Goal: Task Accomplishment & Management: Use online tool/utility

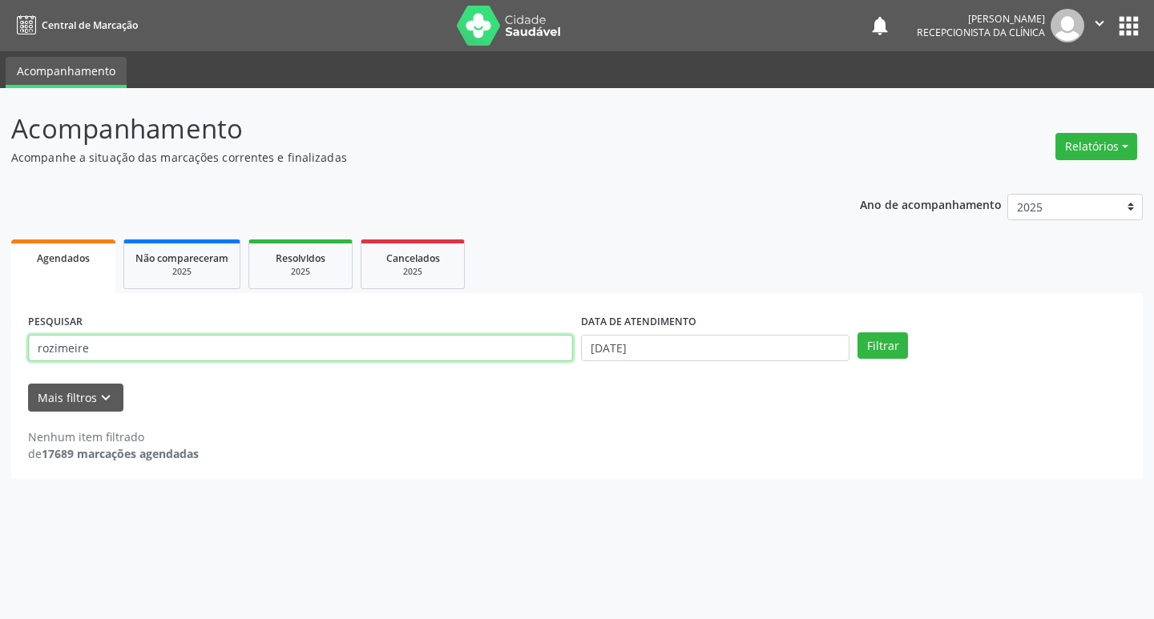
click at [220, 347] on input "rozimeire" at bounding box center [300, 348] width 545 height 27
type input "r"
click at [902, 344] on button "Filtrar" at bounding box center [882, 346] width 50 height 27
click at [353, 337] on input "[PERSON_NAME]" at bounding box center [300, 348] width 545 height 27
type input "l"
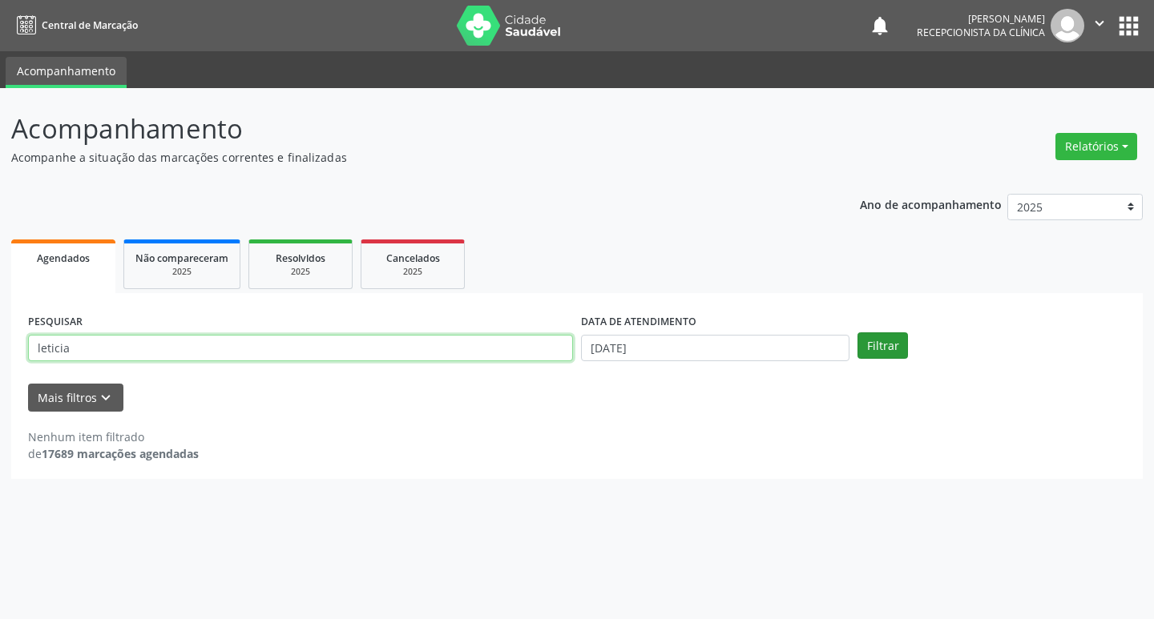
type input "leticia"
click at [886, 349] on button "Filtrar" at bounding box center [882, 346] width 50 height 27
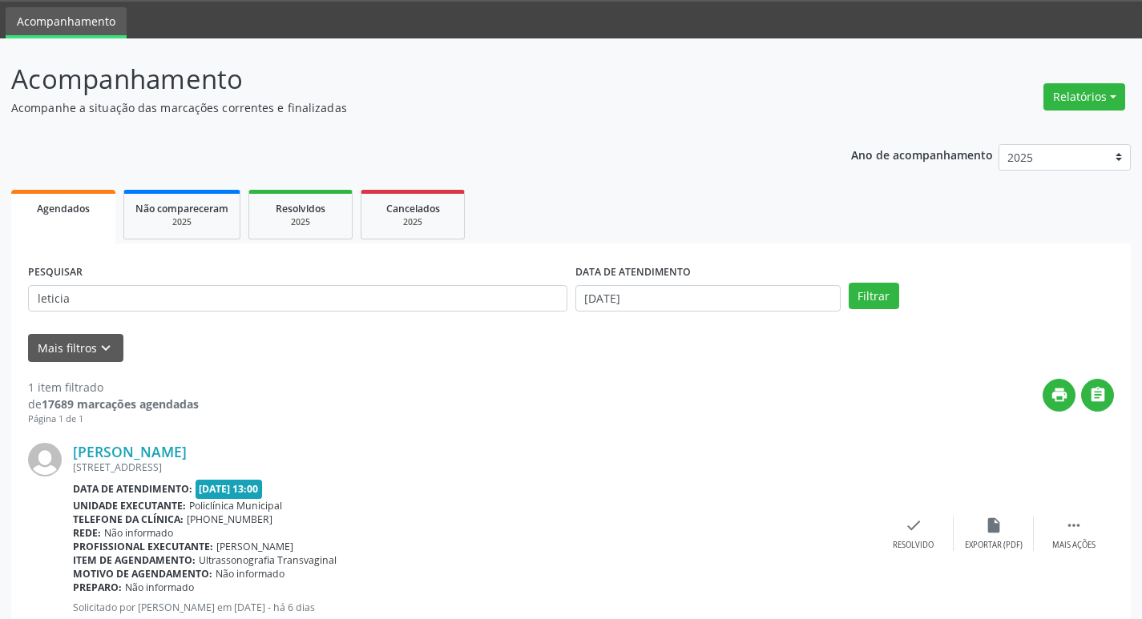
scroll to position [101, 0]
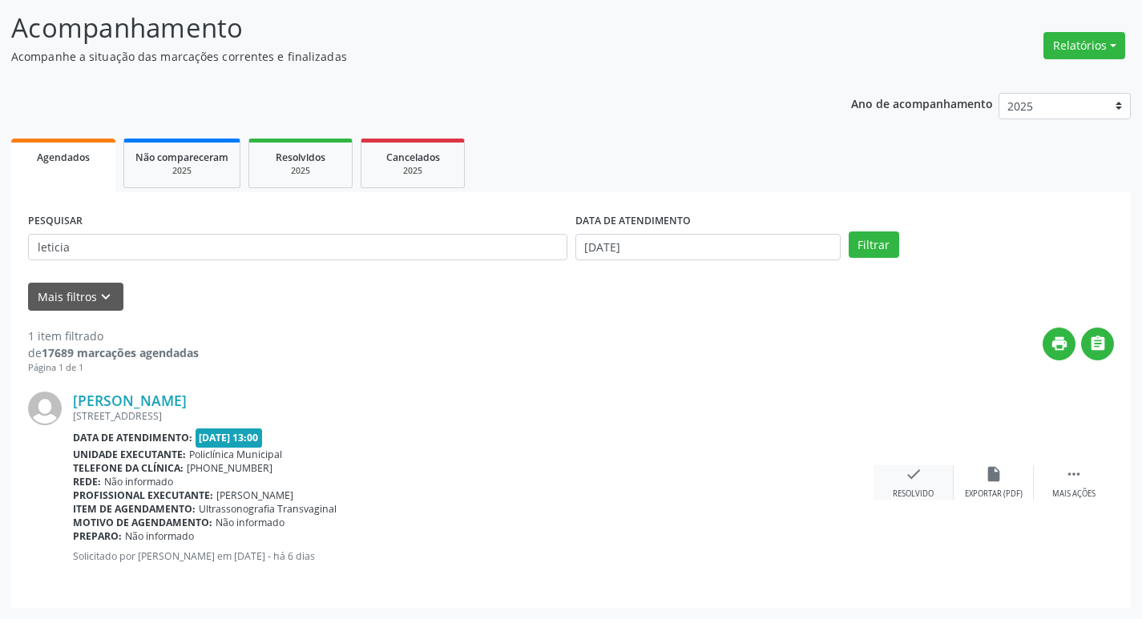
click at [926, 490] on div "Resolvido" at bounding box center [913, 494] width 41 height 11
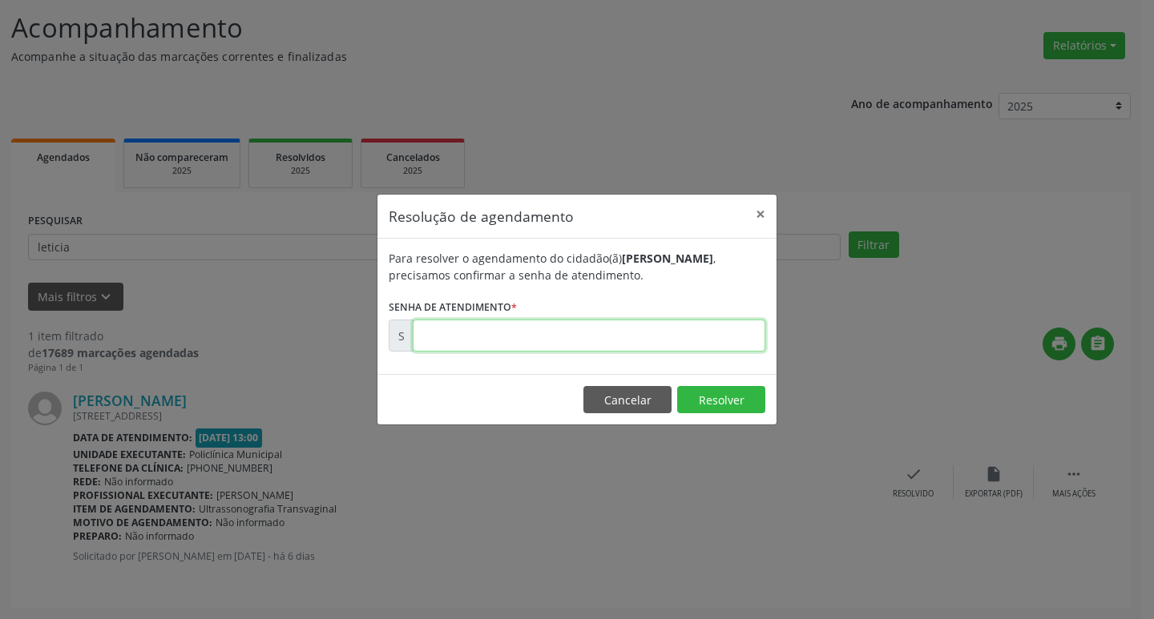
click at [621, 337] on input "text" at bounding box center [589, 336] width 353 height 32
type input "00173105"
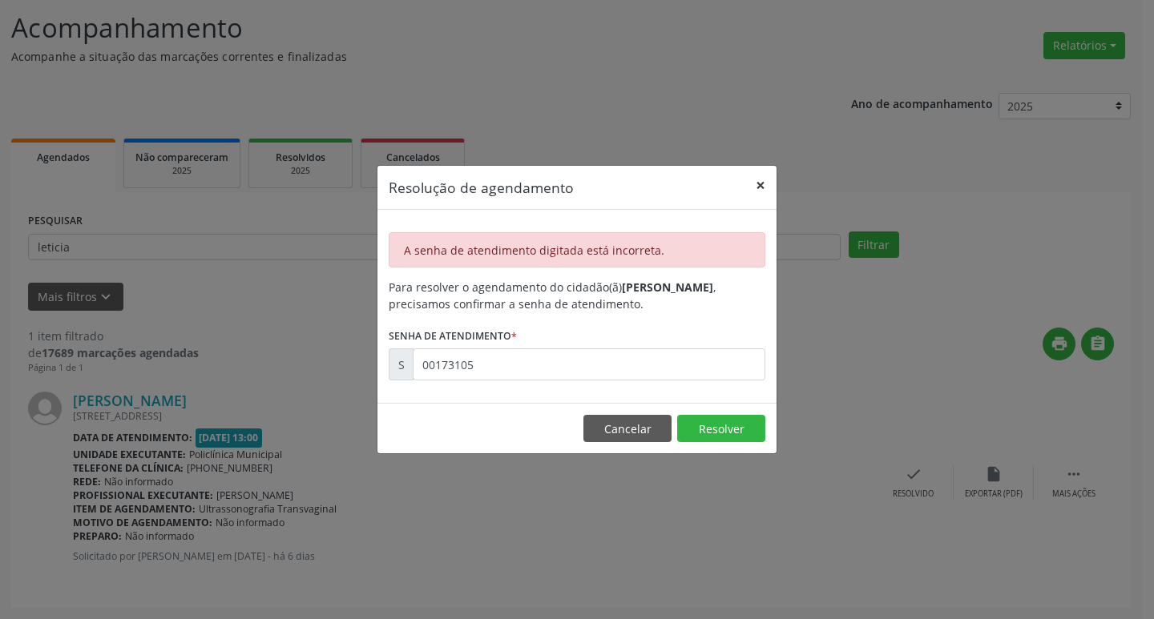
click at [763, 180] on button "×" at bounding box center [760, 185] width 32 height 39
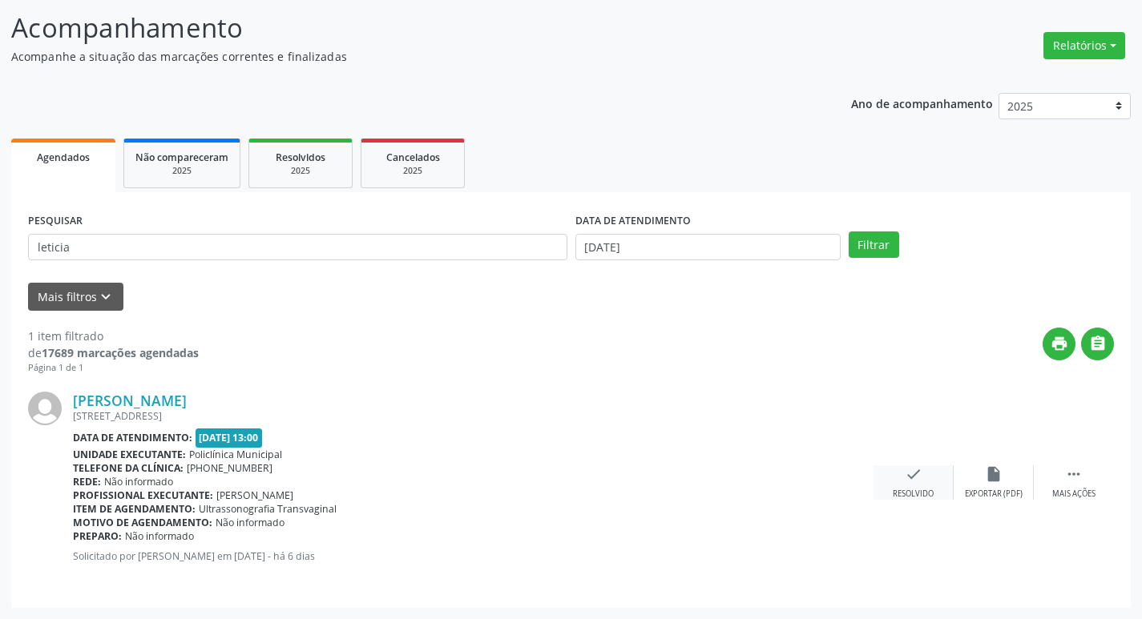
click at [918, 479] on icon "check" at bounding box center [914, 475] width 18 height 18
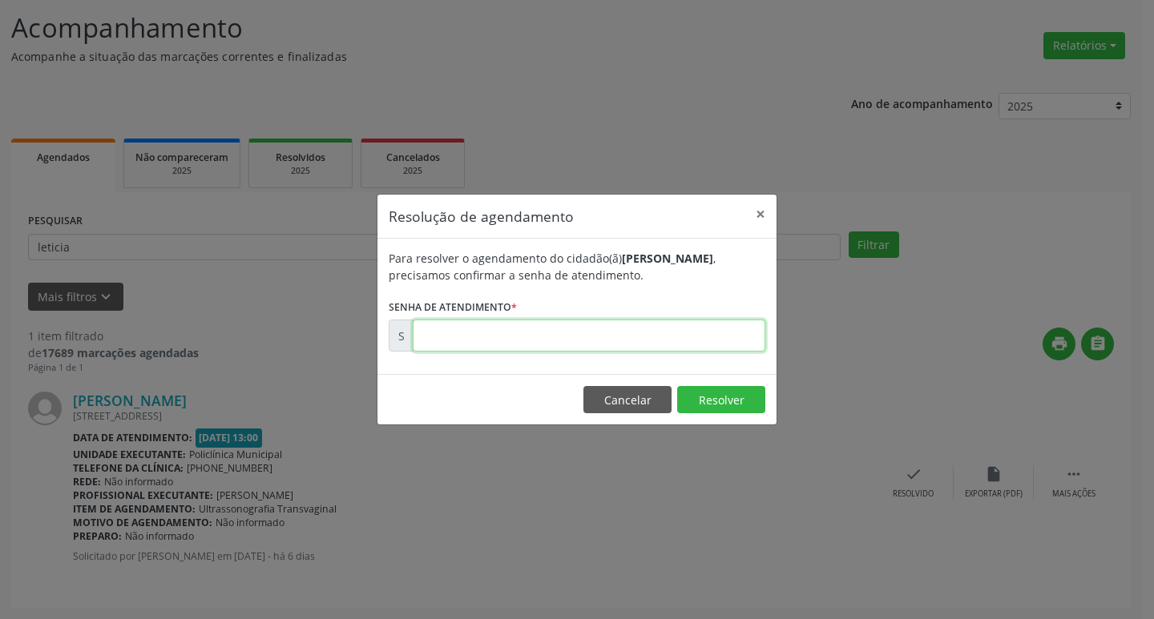
click at [615, 338] on input "text" at bounding box center [589, 336] width 353 height 32
type input "00173105"
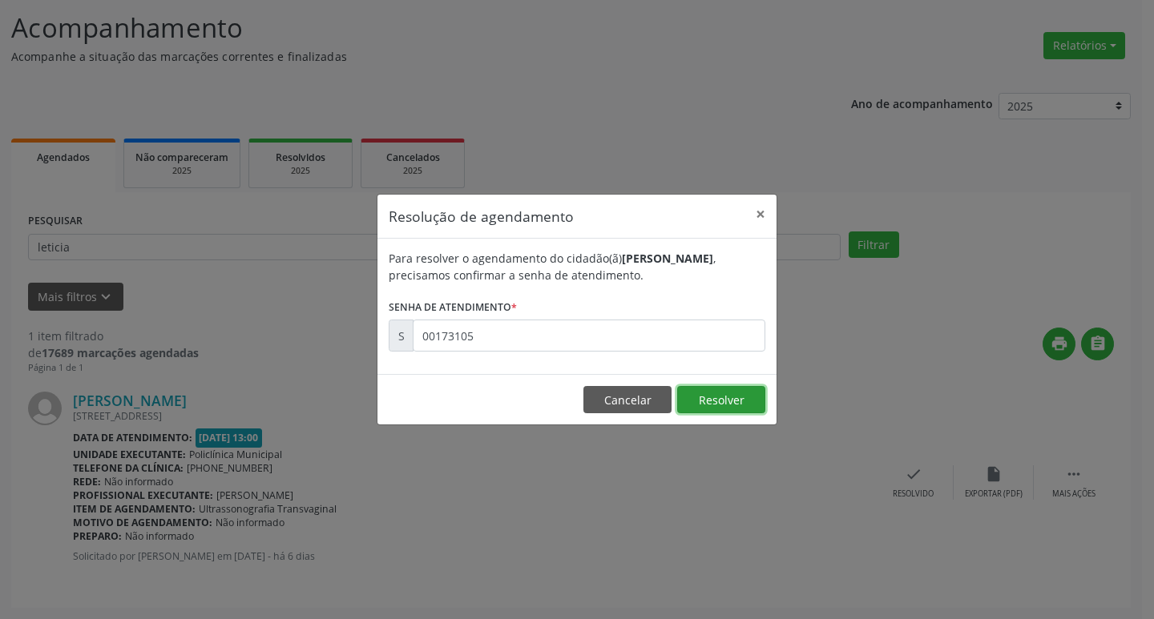
click at [752, 408] on button "Resolver" at bounding box center [721, 399] width 88 height 27
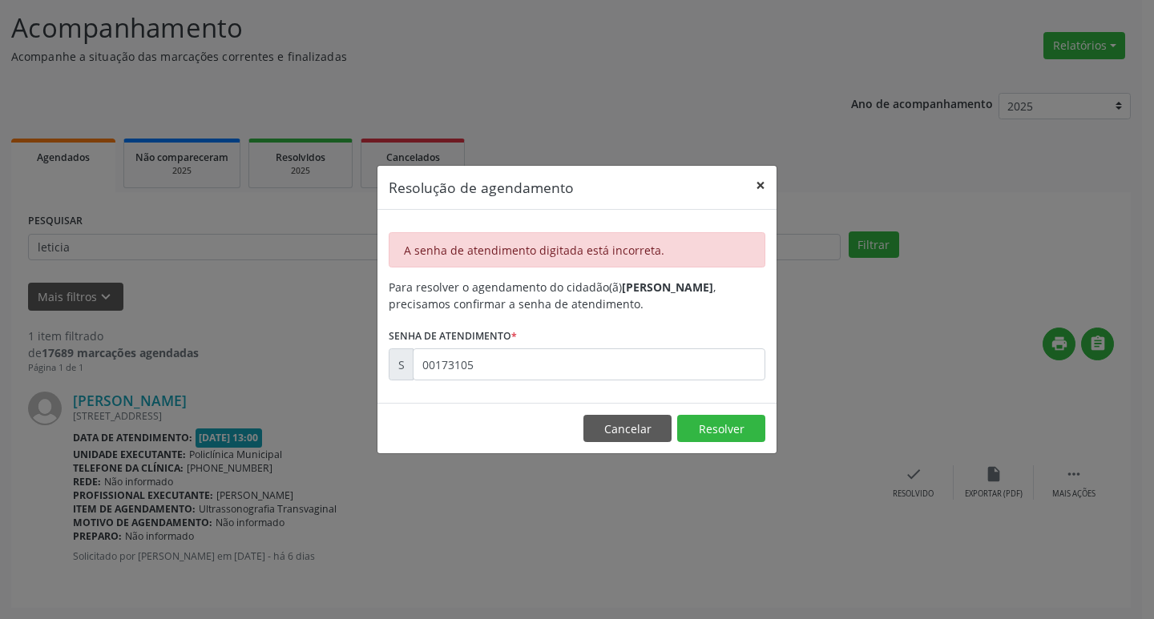
click at [766, 184] on button "×" at bounding box center [760, 185] width 32 height 39
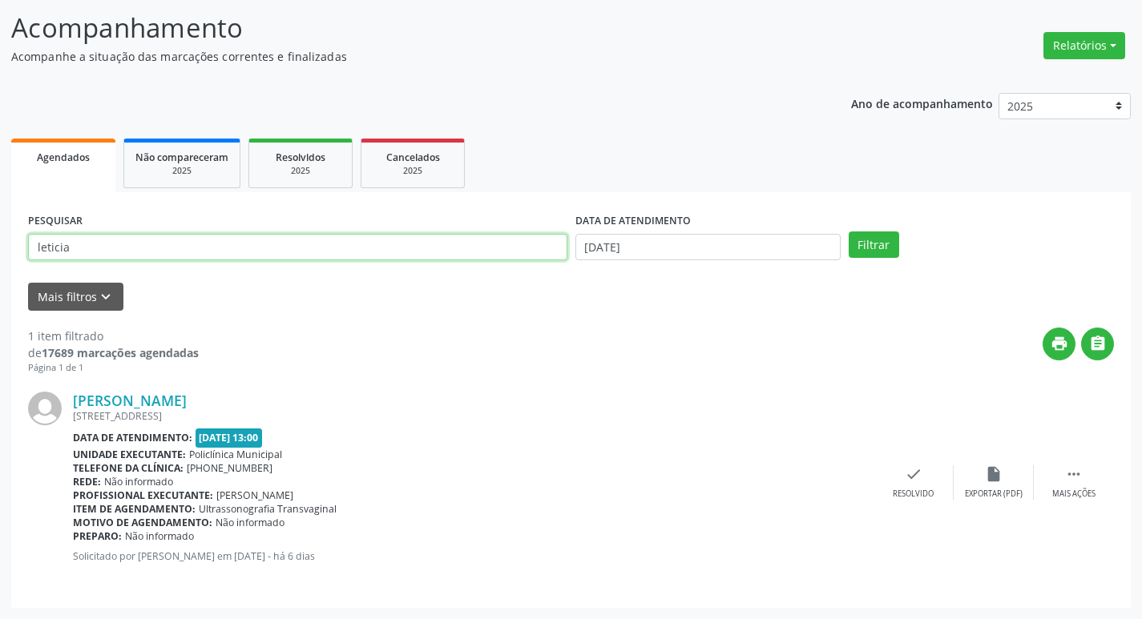
click at [328, 246] on input "leticia" at bounding box center [297, 247] width 539 height 27
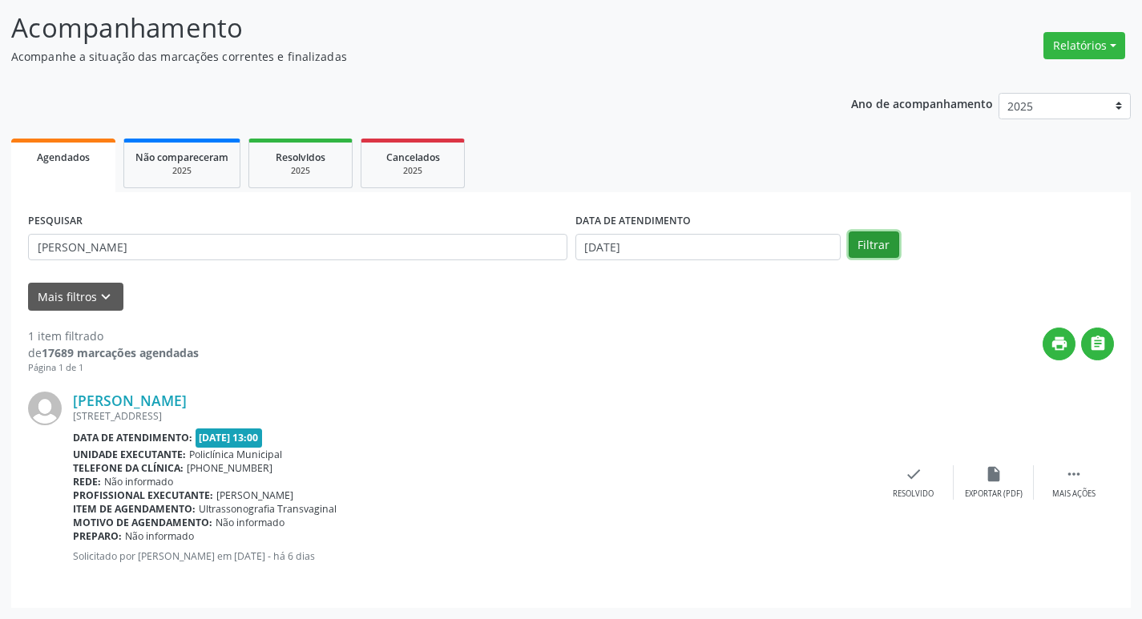
click at [861, 238] on button "Filtrar" at bounding box center [874, 245] width 50 height 27
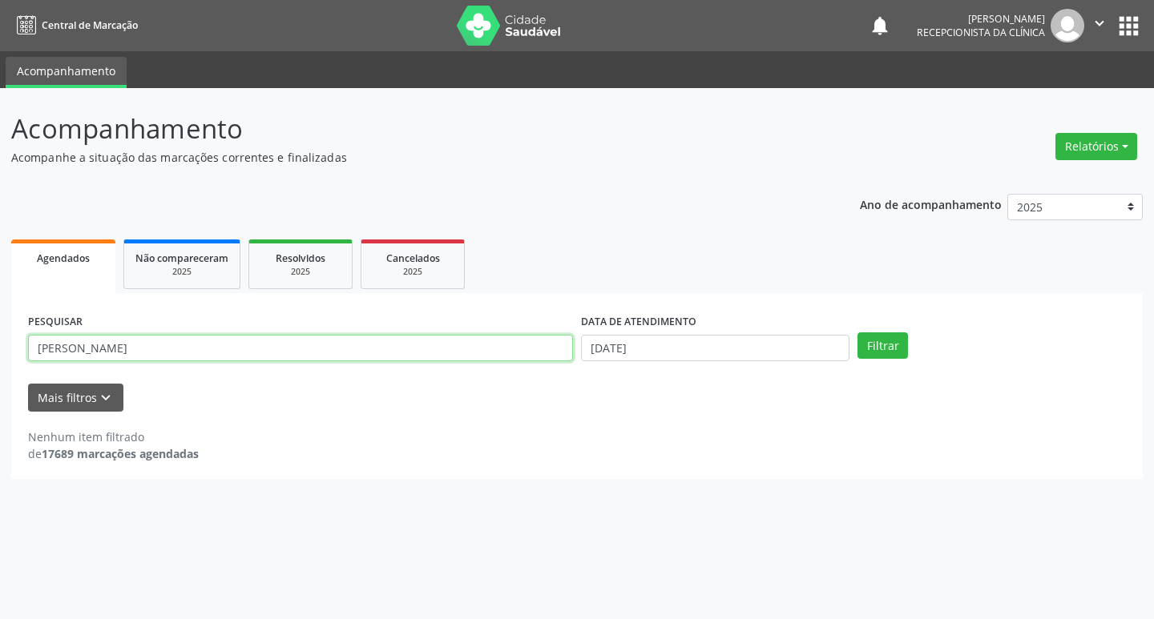
click at [319, 344] on input "[PERSON_NAME]" at bounding box center [300, 348] width 545 height 27
type input "l"
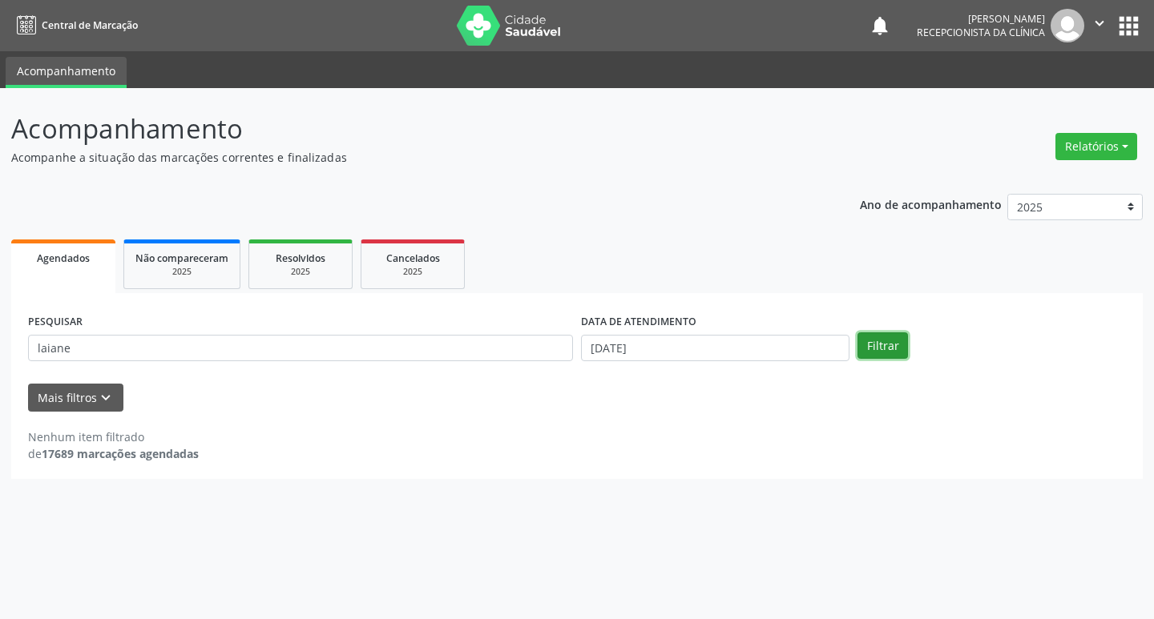
click at [887, 339] on button "Filtrar" at bounding box center [882, 346] width 50 height 27
click at [870, 346] on button "Filtrar" at bounding box center [882, 346] width 50 height 27
click at [399, 355] on input "laiane" at bounding box center [300, 348] width 545 height 27
type input "l"
click at [862, 344] on button "Filtrar" at bounding box center [882, 346] width 50 height 27
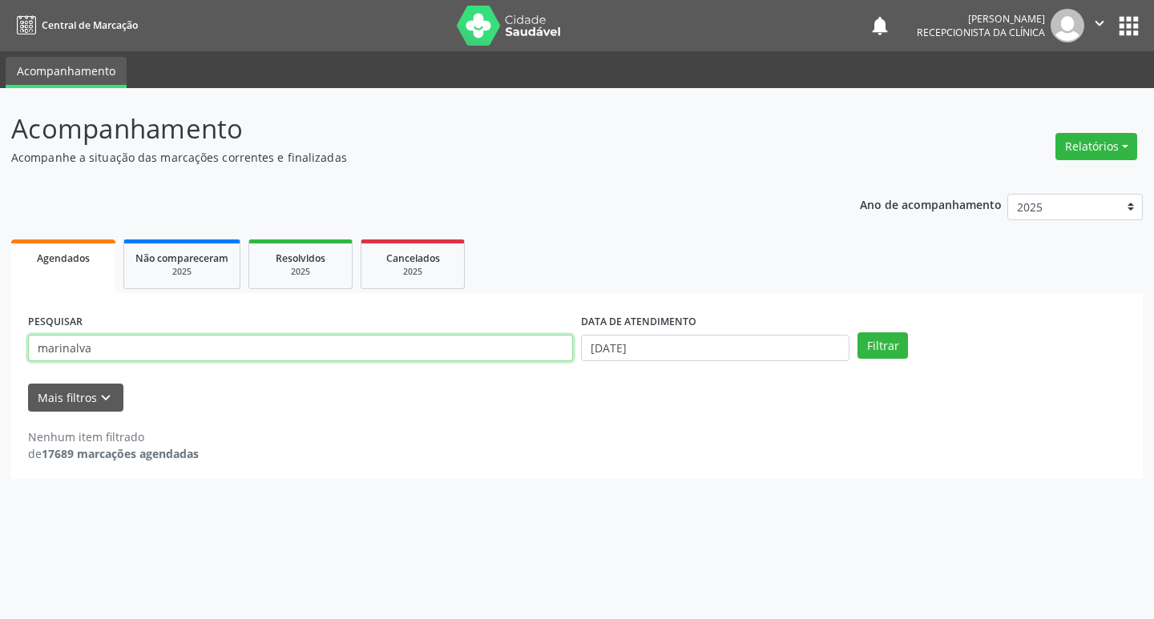
click at [378, 353] on input "marinalva" at bounding box center [300, 348] width 545 height 27
type input "m"
click at [881, 353] on button "Filtrar" at bounding box center [882, 346] width 50 height 27
click at [195, 353] on input "andreuma" at bounding box center [300, 348] width 545 height 27
type input "a"
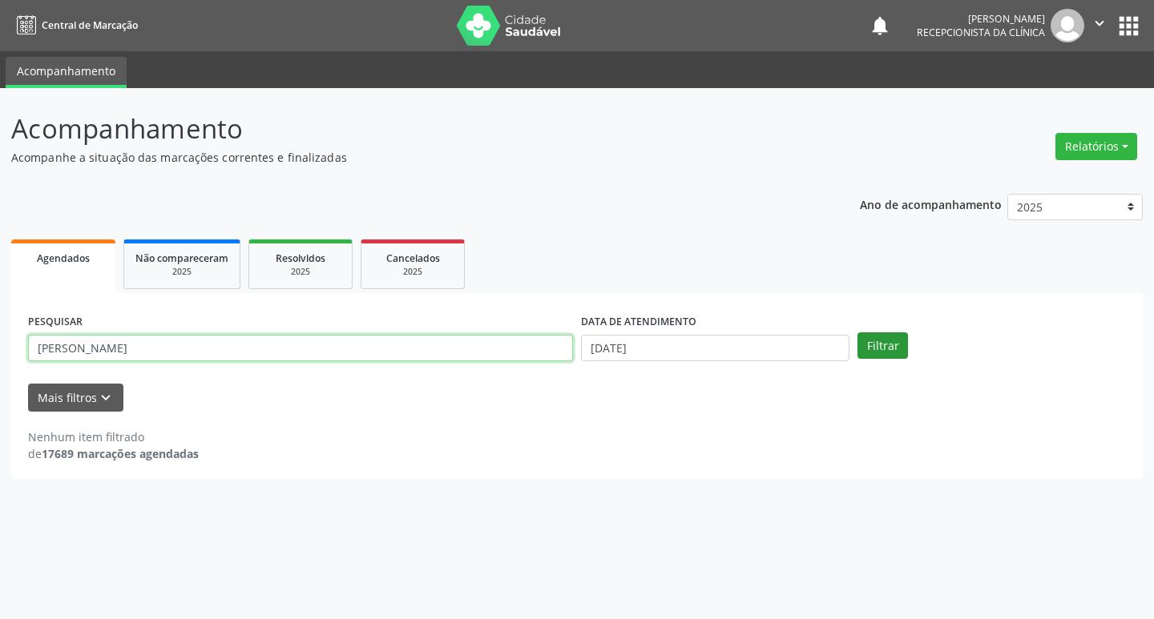
type input "[PERSON_NAME]"
click at [896, 349] on button "Filtrar" at bounding box center [882, 346] width 50 height 27
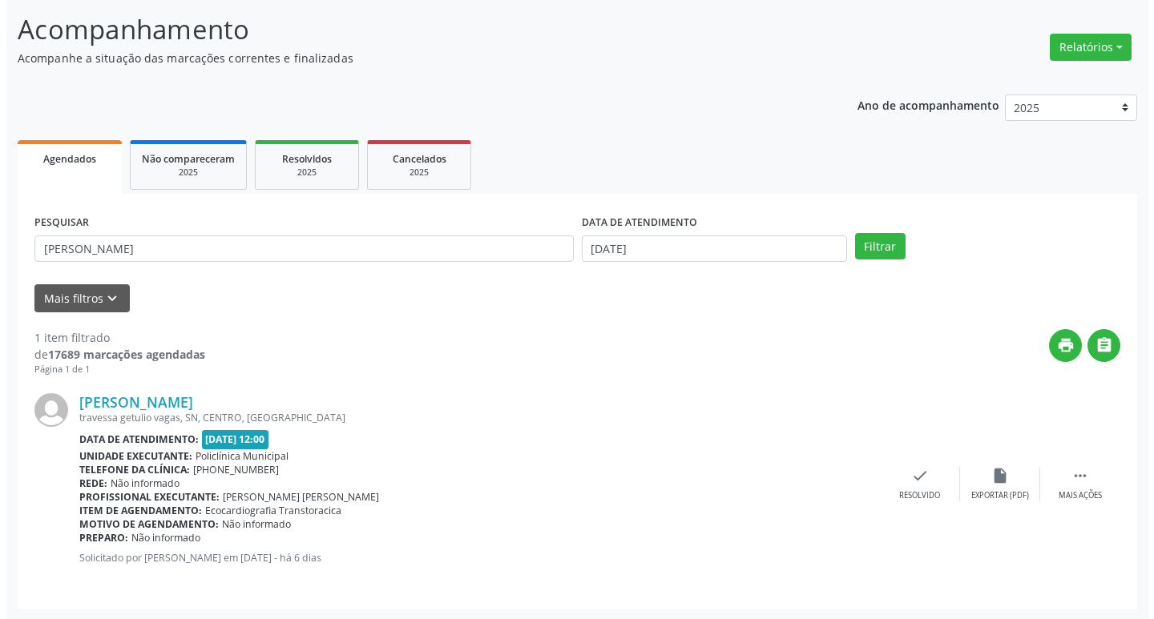
scroll to position [101, 0]
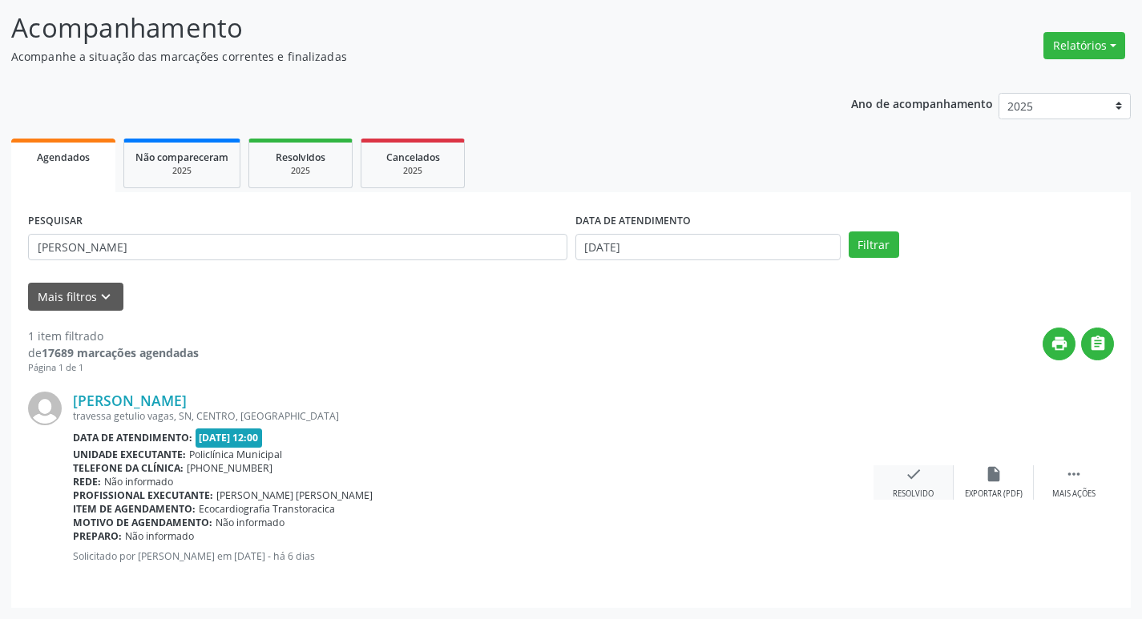
click at [921, 494] on div "Resolvido" at bounding box center [913, 494] width 41 height 11
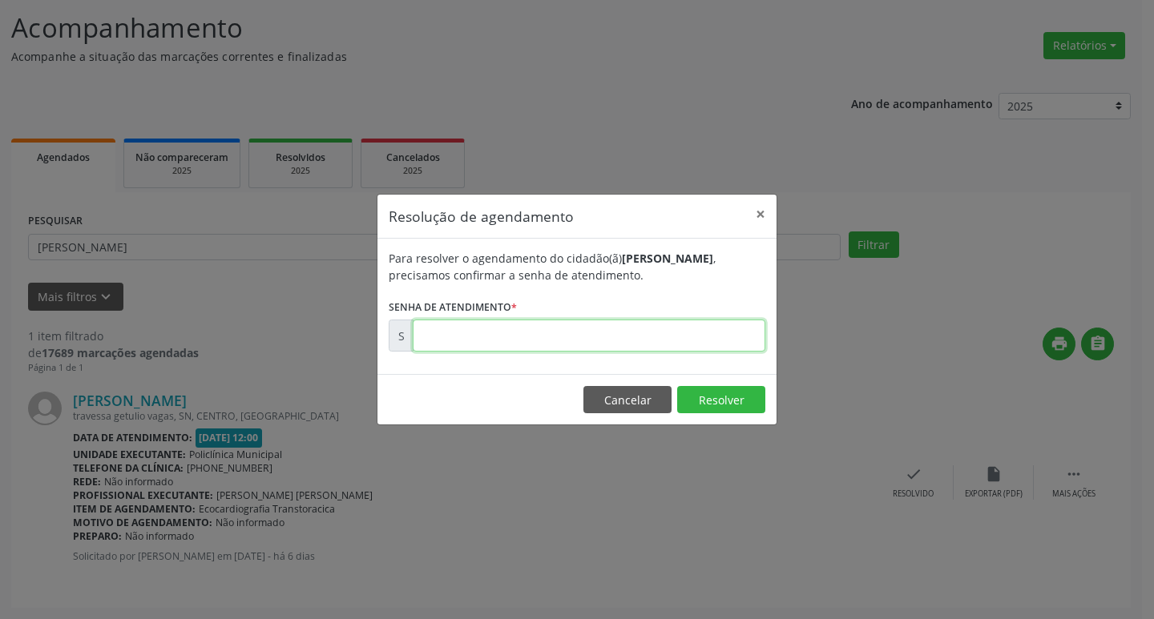
click at [631, 334] on input "text" at bounding box center [589, 336] width 353 height 32
type input "00173150"
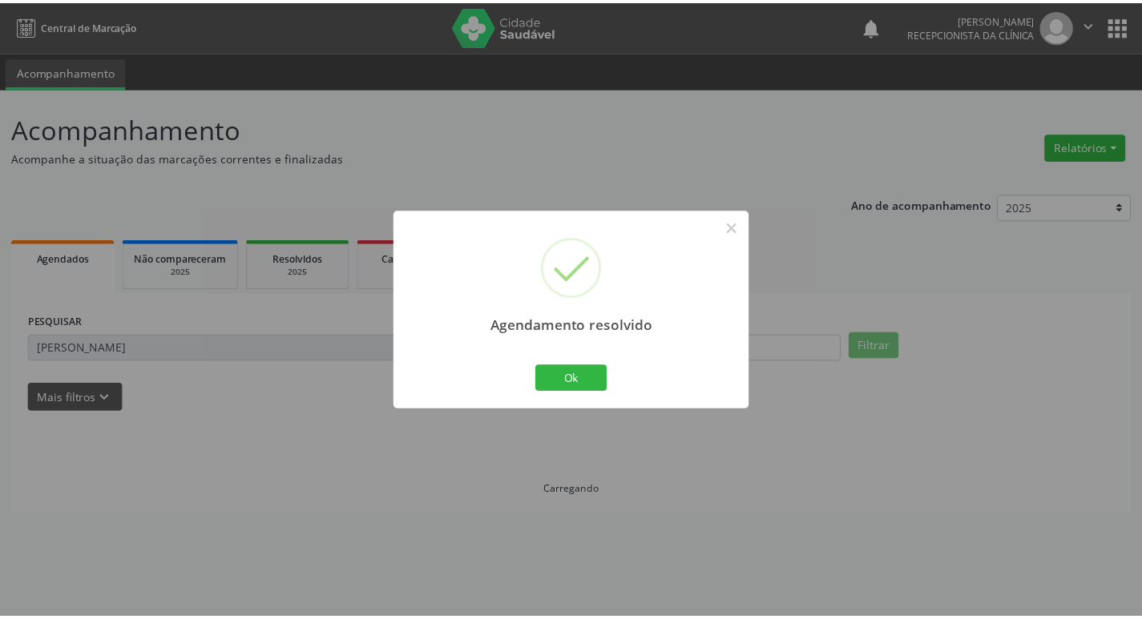
scroll to position [0, 0]
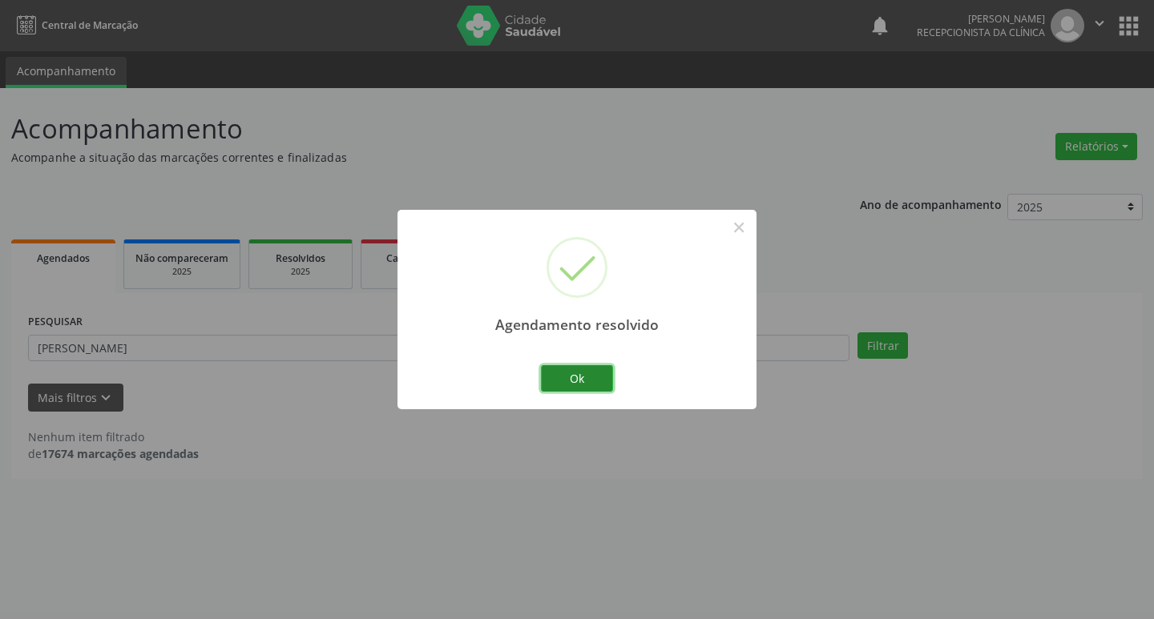
click at [609, 382] on button "Ok" at bounding box center [577, 378] width 72 height 27
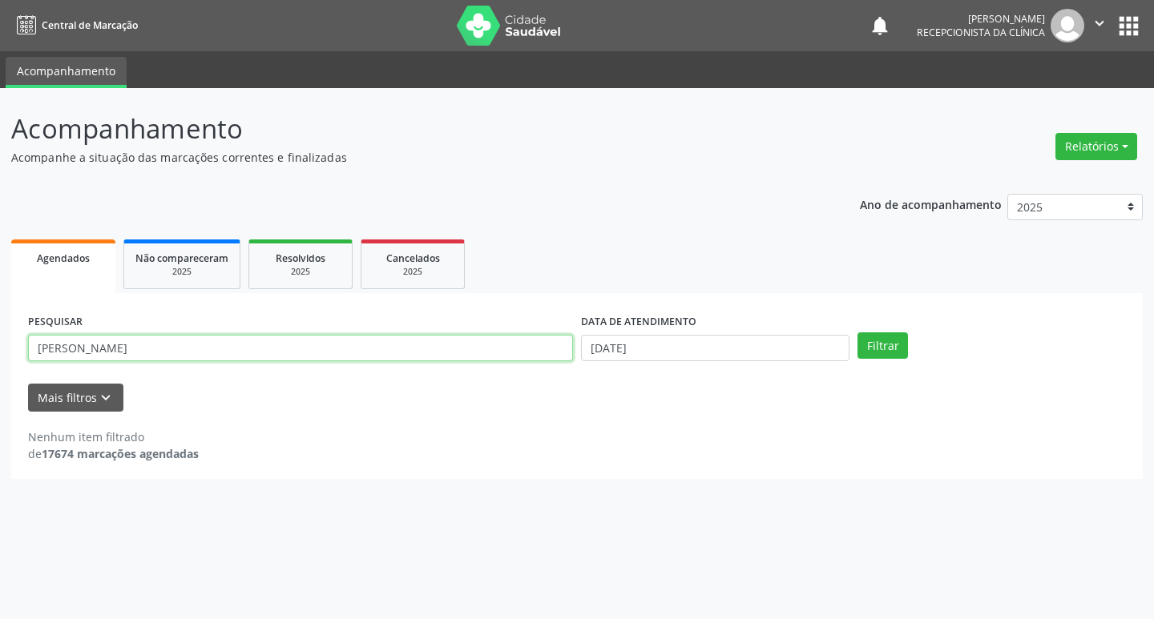
click at [197, 348] on input "[PERSON_NAME]" at bounding box center [300, 348] width 545 height 27
type input "m"
type input "marcia"
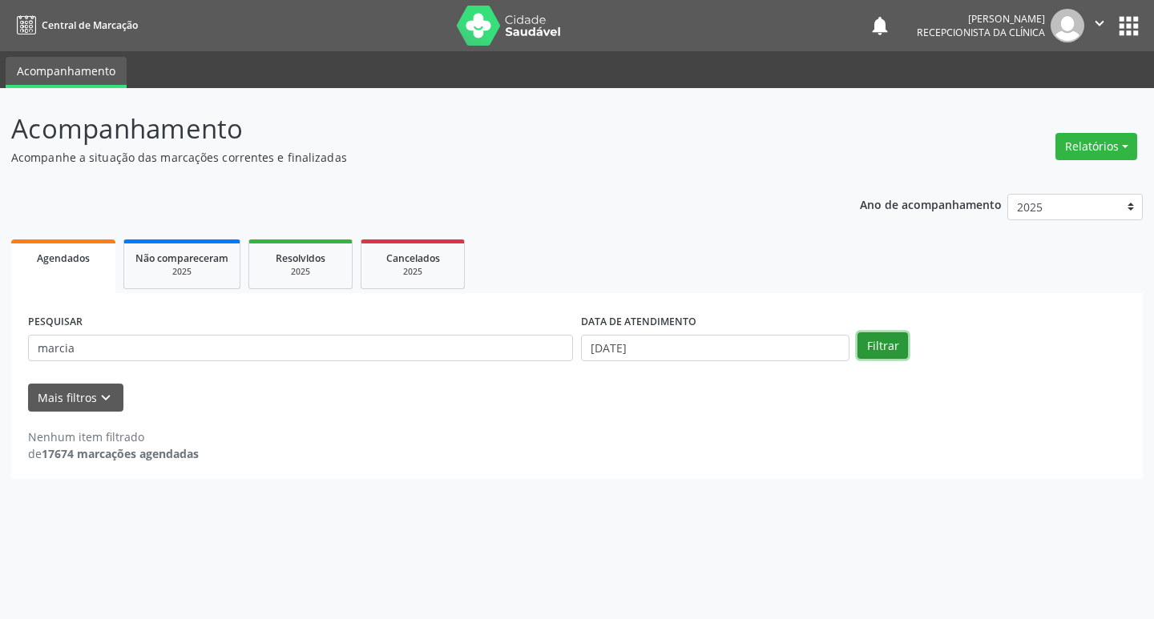
click at [861, 344] on button "Filtrar" at bounding box center [882, 346] width 50 height 27
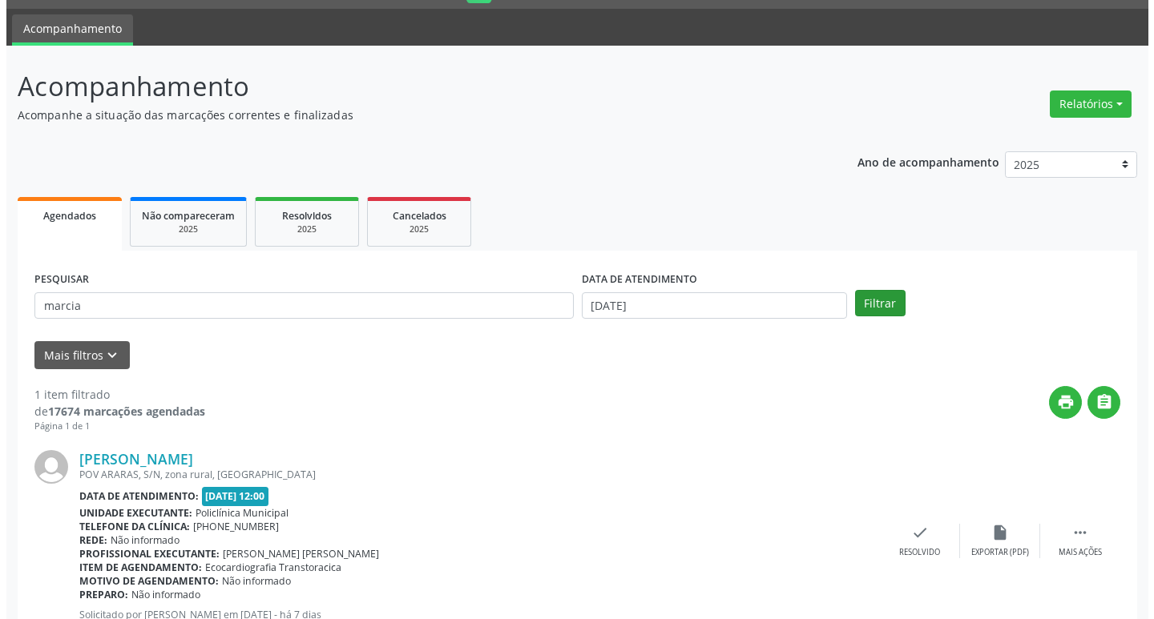
scroll to position [101, 0]
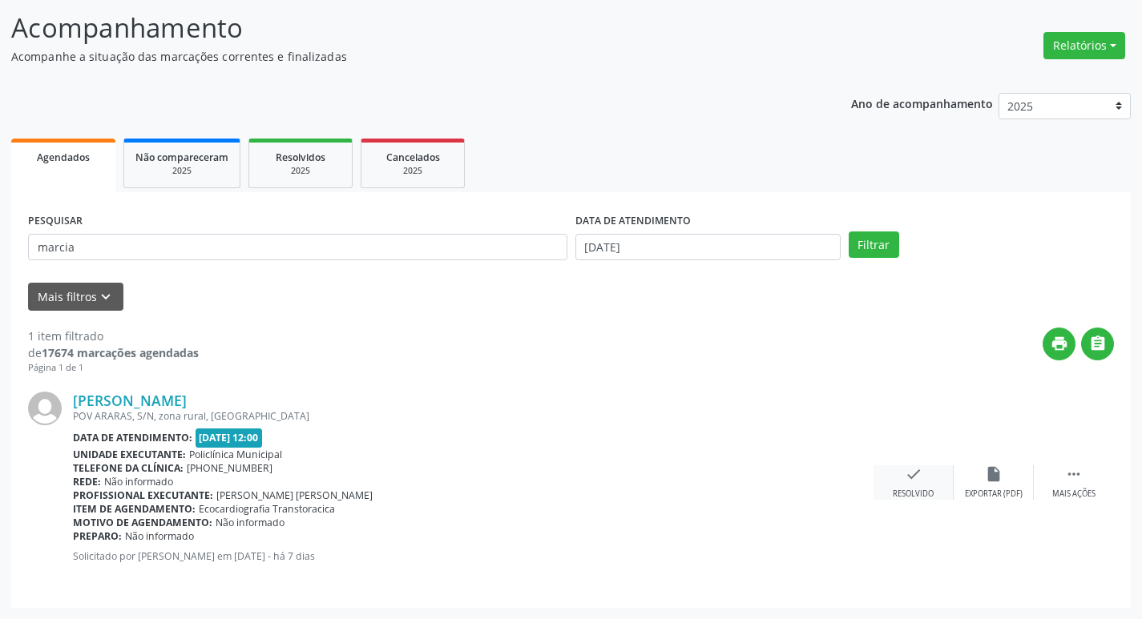
click at [909, 482] on icon "check" at bounding box center [914, 475] width 18 height 18
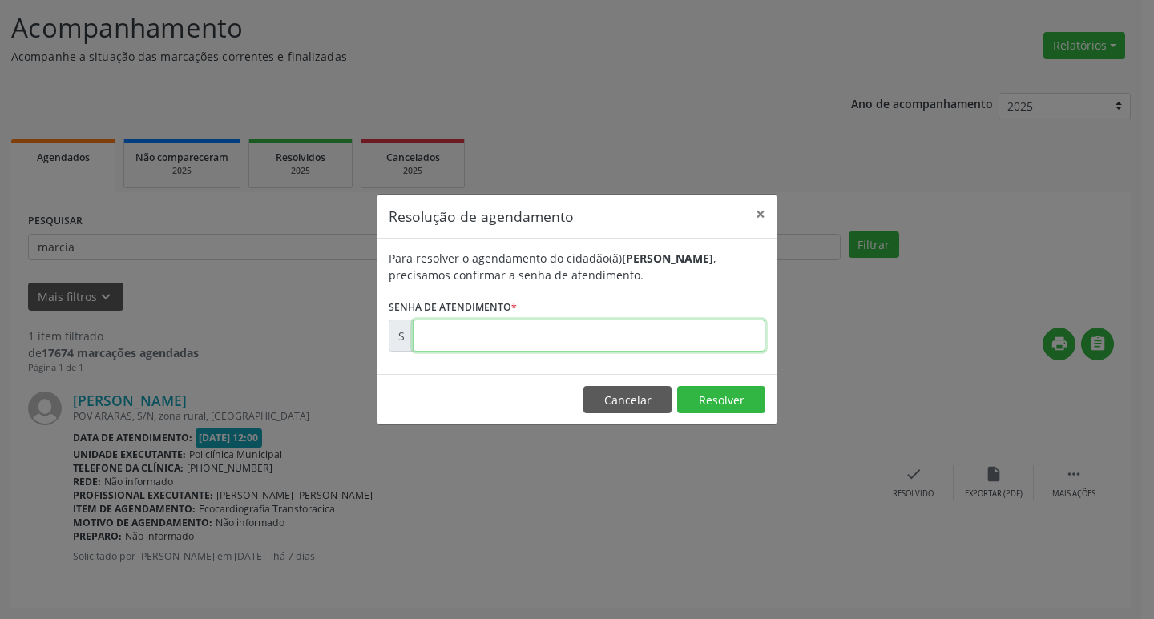
click at [663, 344] on input "text" at bounding box center [589, 336] width 353 height 32
type input "00172797"
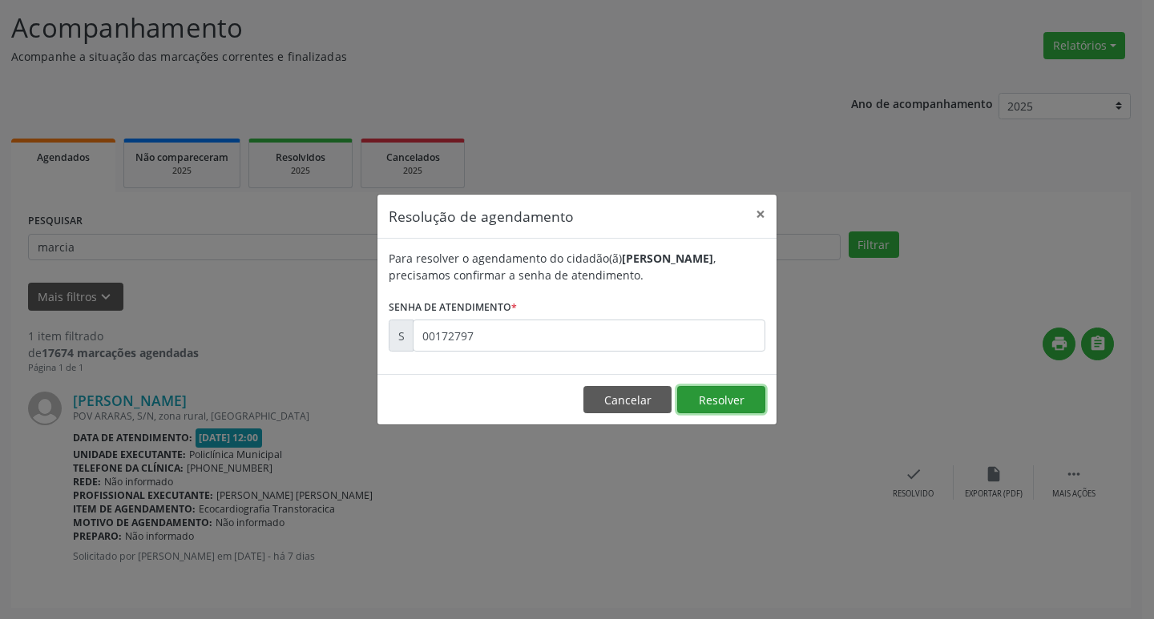
click at [736, 395] on button "Resolver" at bounding box center [721, 399] width 88 height 27
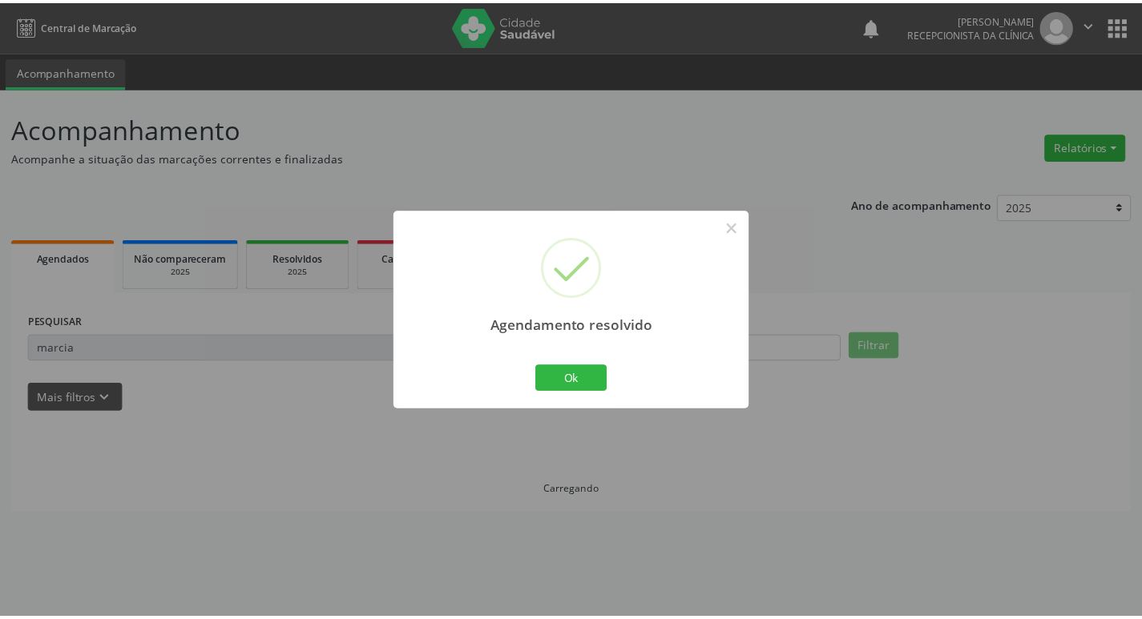
scroll to position [0, 0]
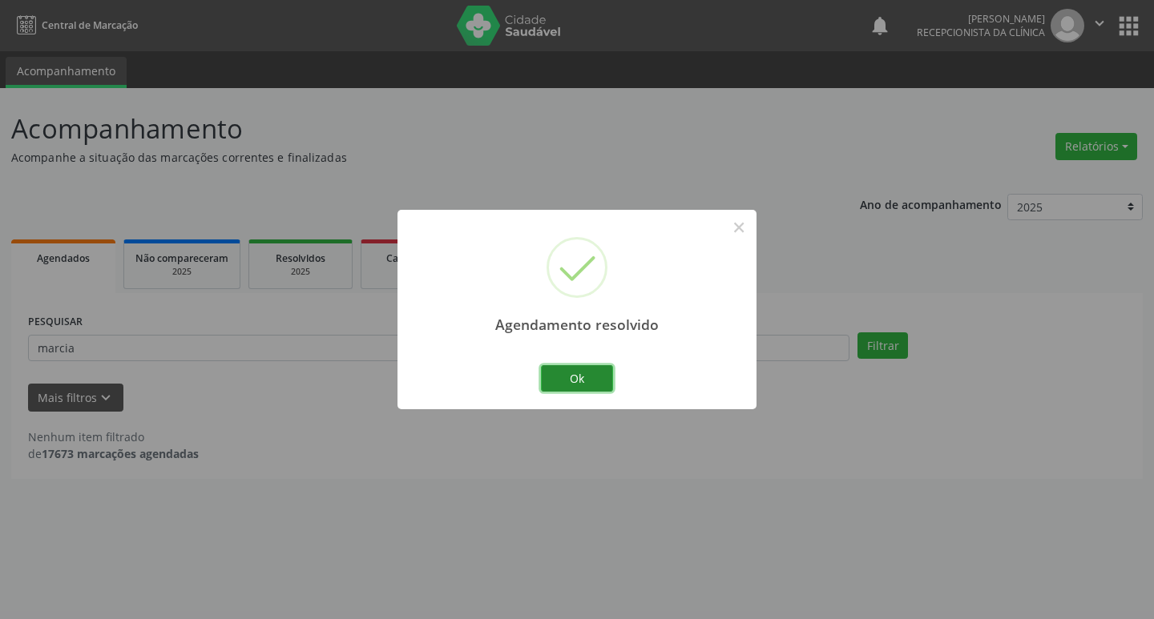
click at [587, 373] on button "Ok" at bounding box center [577, 378] width 72 height 27
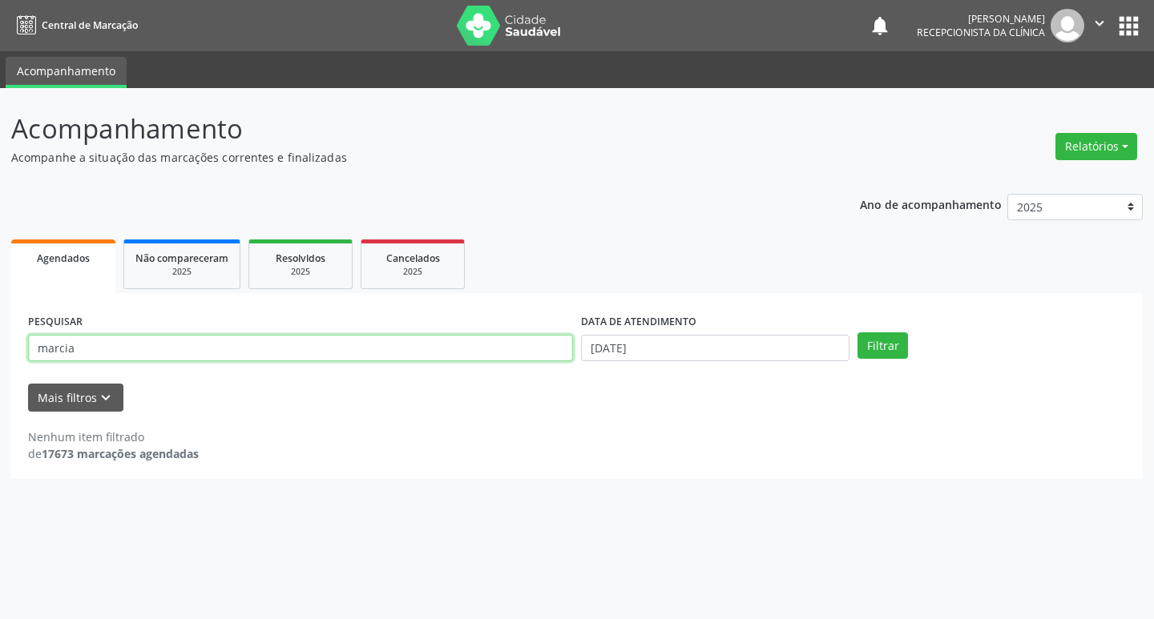
click at [170, 346] on input "marcia" at bounding box center [300, 348] width 545 height 27
type input "m"
type input "luzinete"
click at [898, 346] on button "Filtrar" at bounding box center [882, 346] width 50 height 27
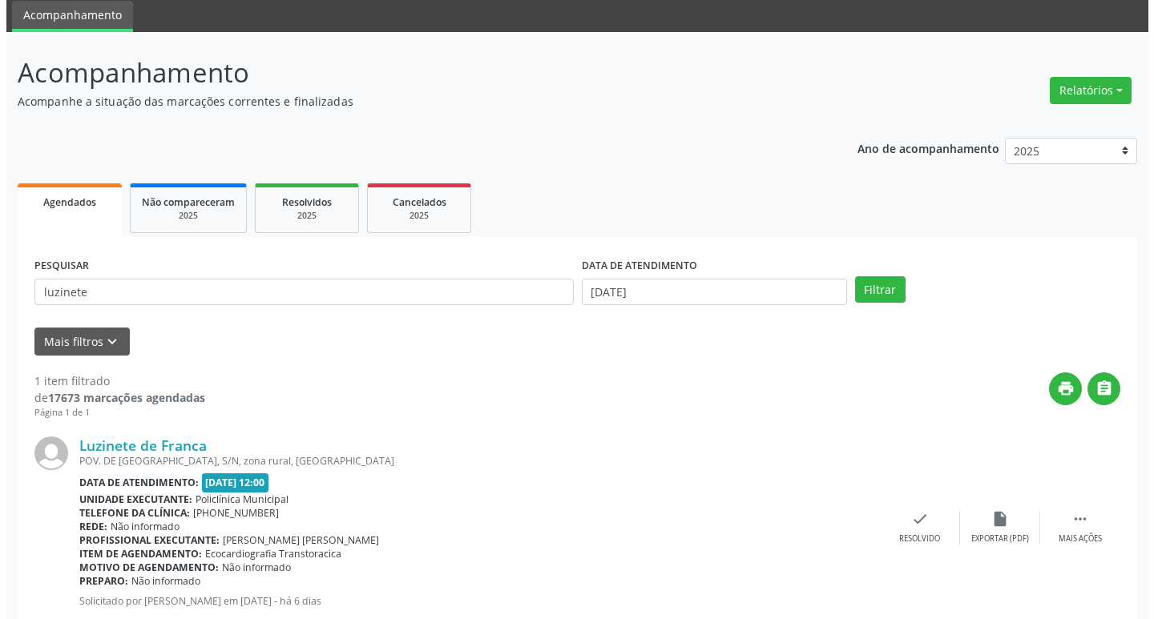
scroll to position [101, 0]
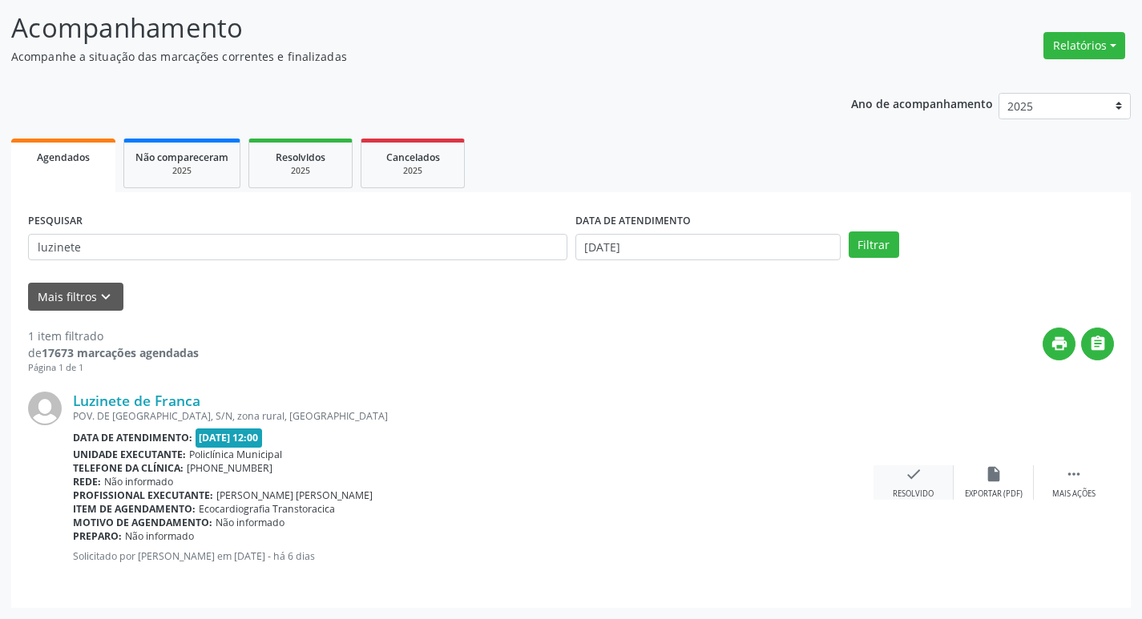
click at [920, 482] on icon "check" at bounding box center [914, 475] width 18 height 18
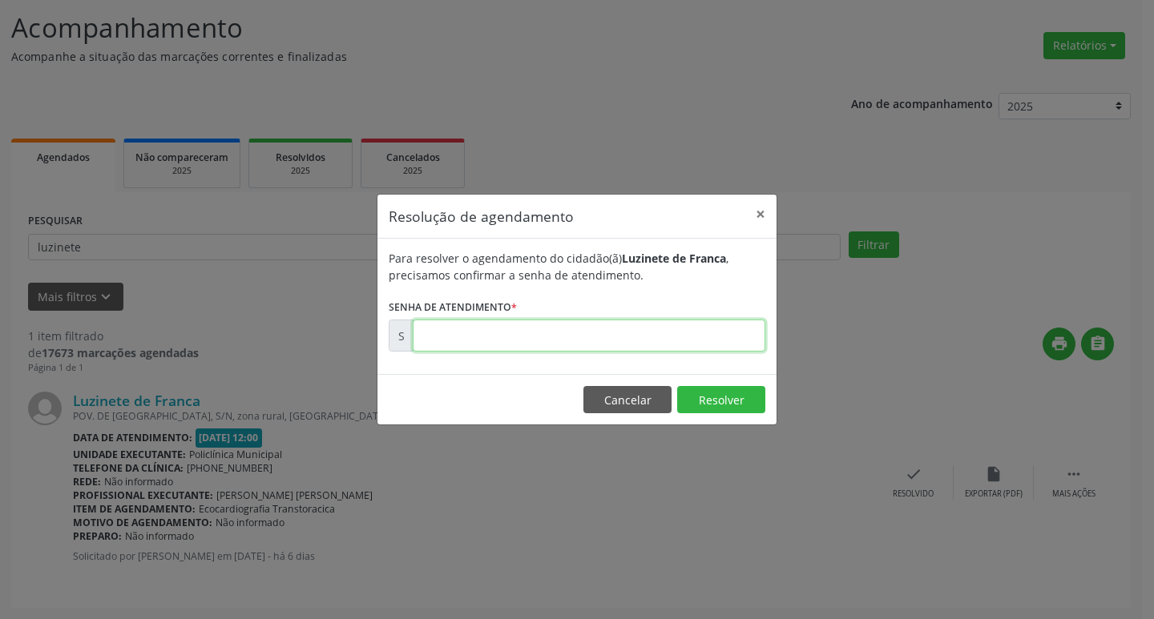
click at [615, 338] on input "text" at bounding box center [589, 336] width 353 height 32
click at [762, 212] on button "×" at bounding box center [760, 214] width 32 height 39
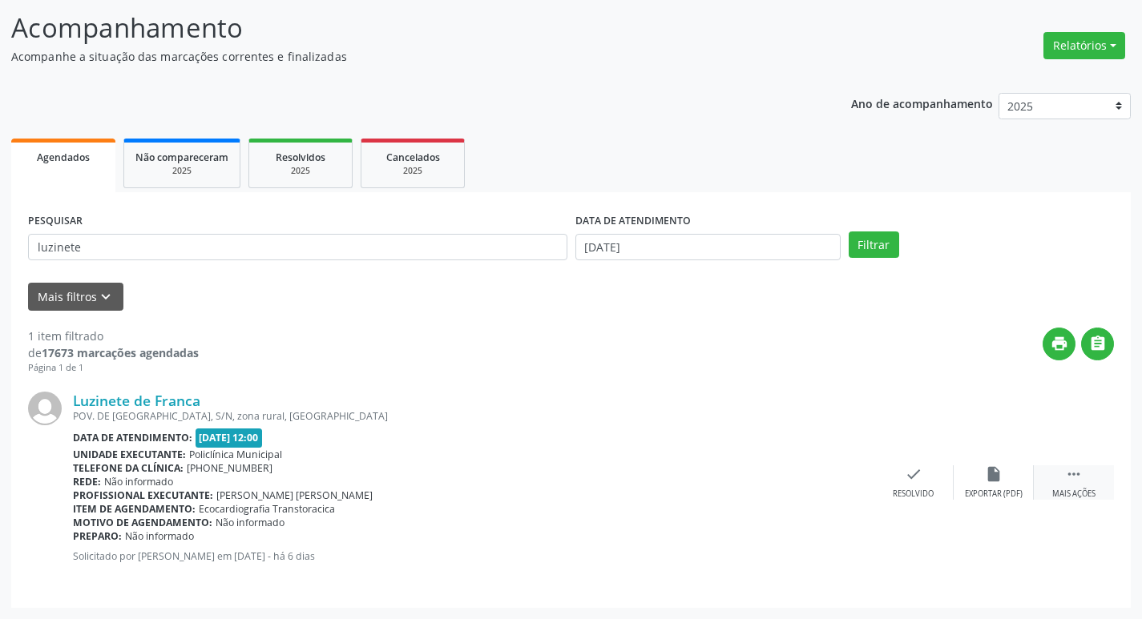
click at [1052, 494] on div "Mais ações" at bounding box center [1073, 494] width 43 height 11
click at [851, 488] on div "print Imprimir" at bounding box center [833, 483] width 80 height 34
click at [685, 475] on div "check Resolvido" at bounding box center [673, 483] width 80 height 34
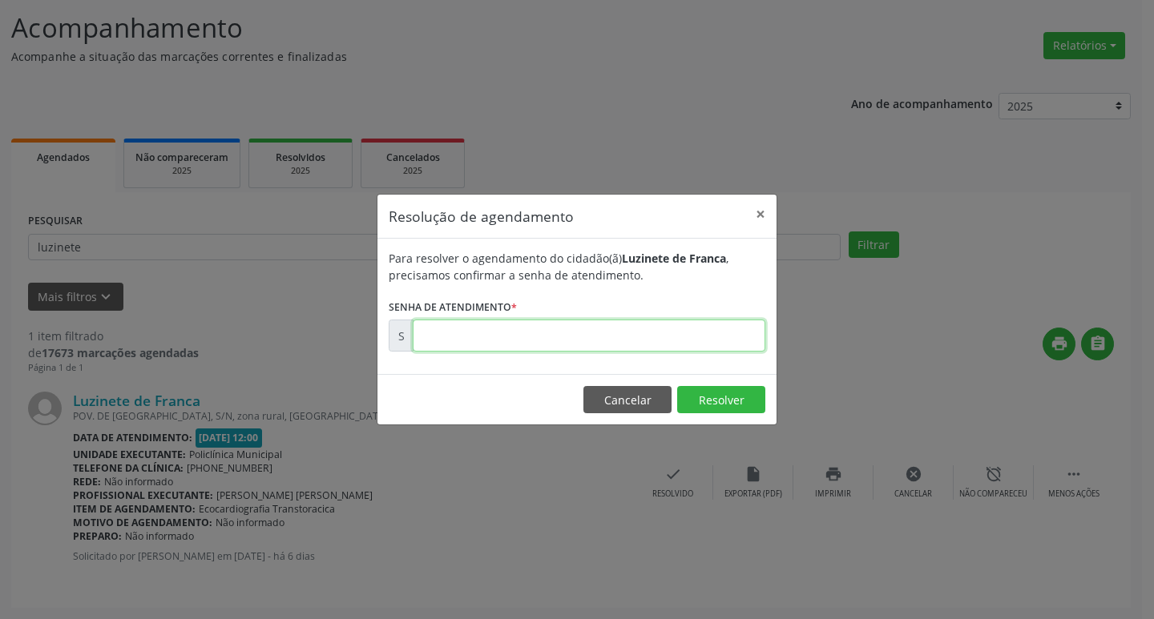
click at [628, 334] on input "text" at bounding box center [589, 336] width 353 height 32
type input "00173175"
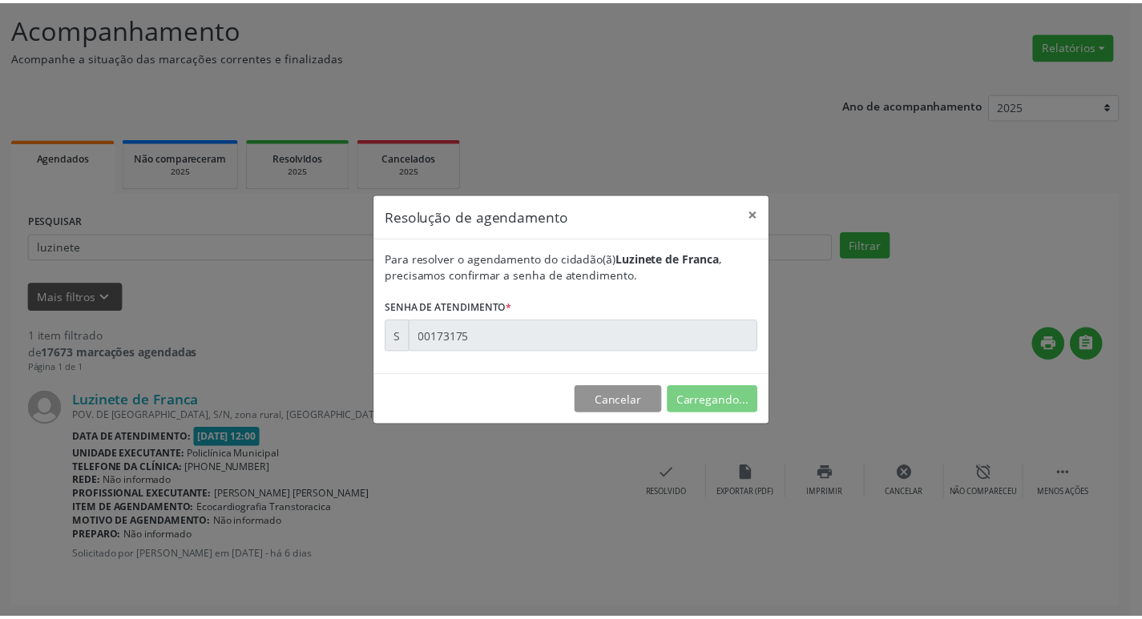
scroll to position [0, 0]
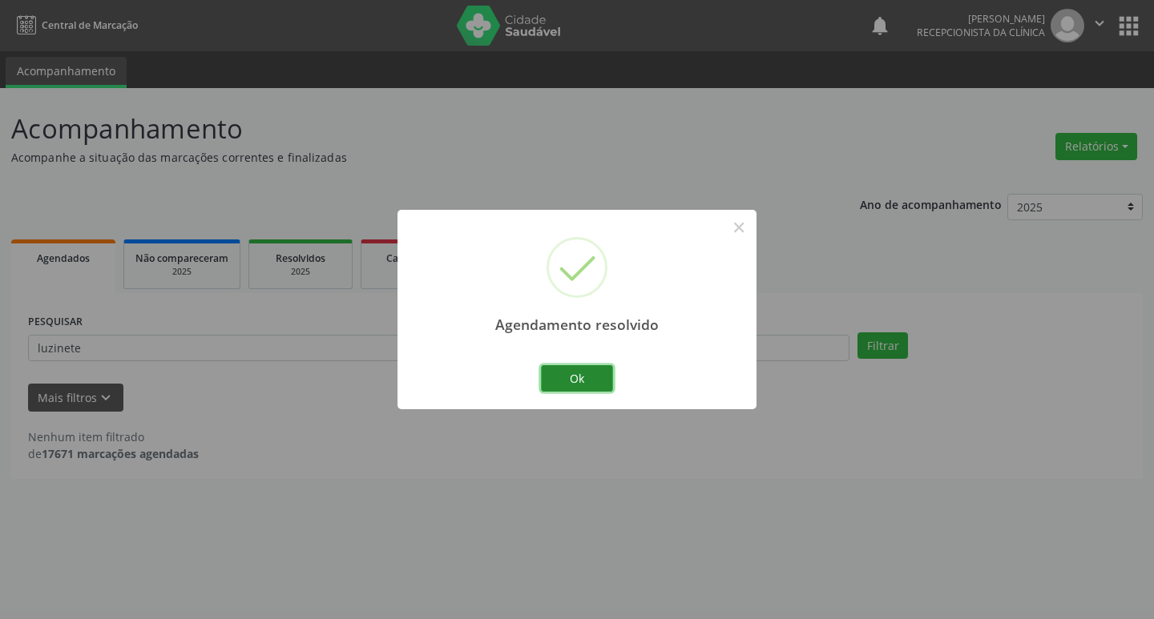
click at [587, 373] on button "Ok" at bounding box center [577, 378] width 72 height 27
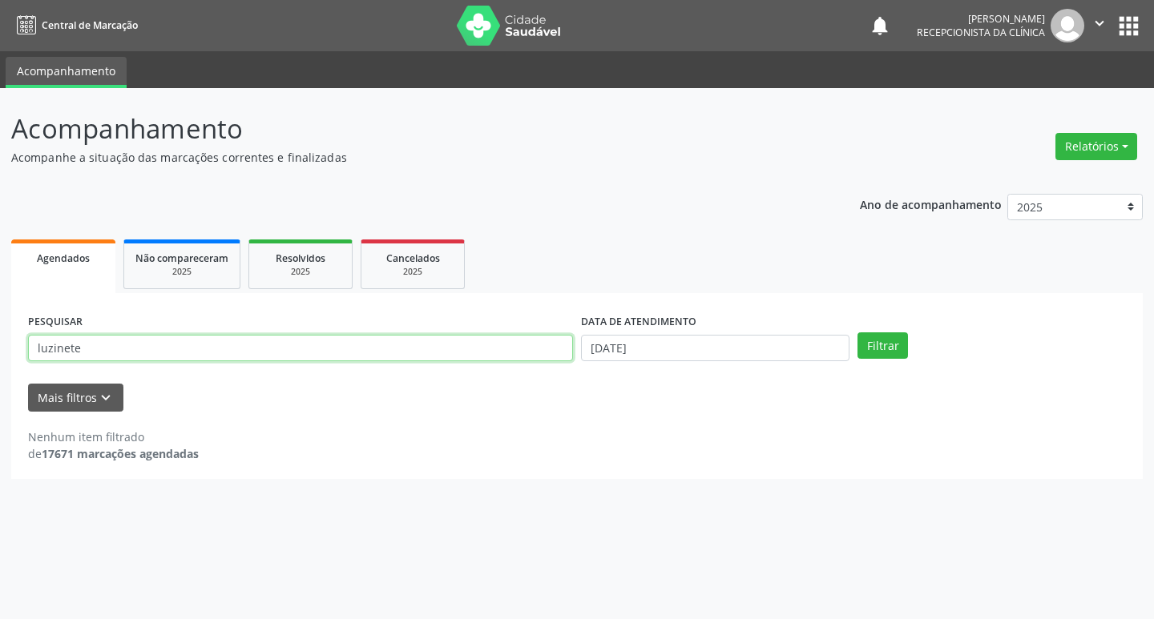
click at [304, 345] on input "luzinete" at bounding box center [300, 348] width 545 height 27
type input "l"
type input "[PERSON_NAME]"
click at [907, 349] on div "Filtrar" at bounding box center [991, 346] width 276 height 27
click at [890, 350] on button "Filtrar" at bounding box center [882, 346] width 50 height 27
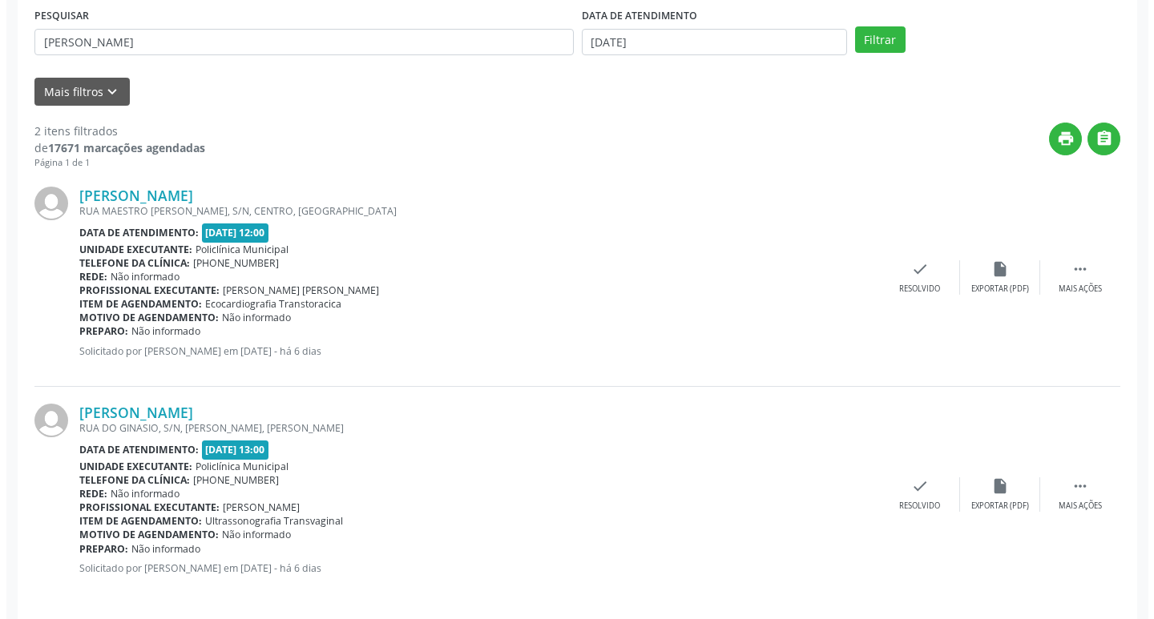
scroll to position [318, 0]
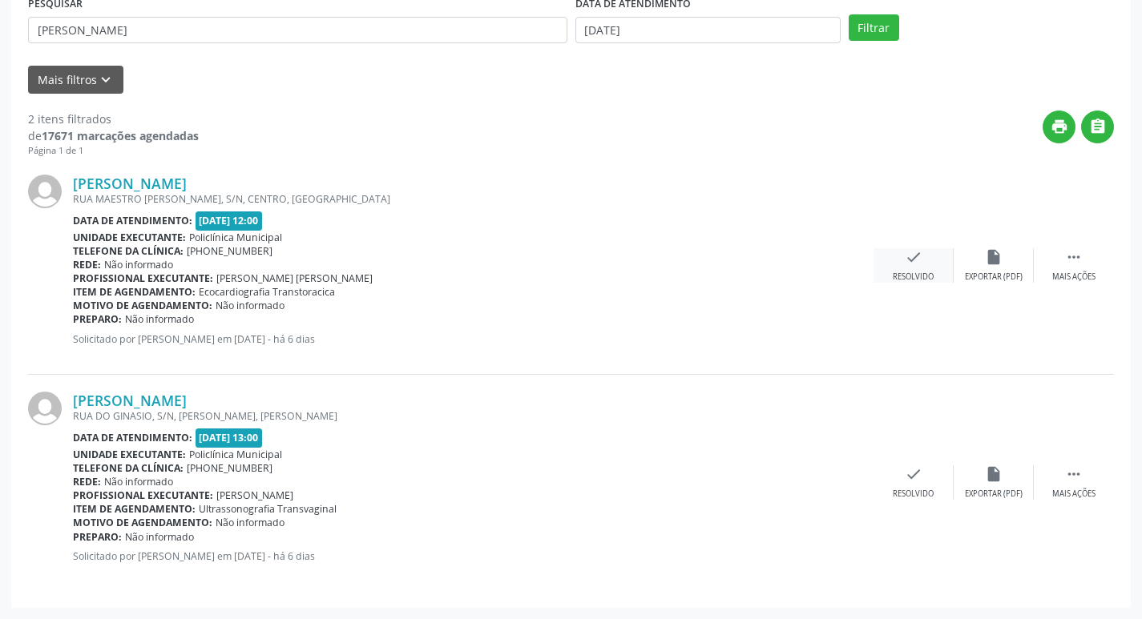
click at [918, 270] on div "check Resolvido" at bounding box center [913, 265] width 80 height 34
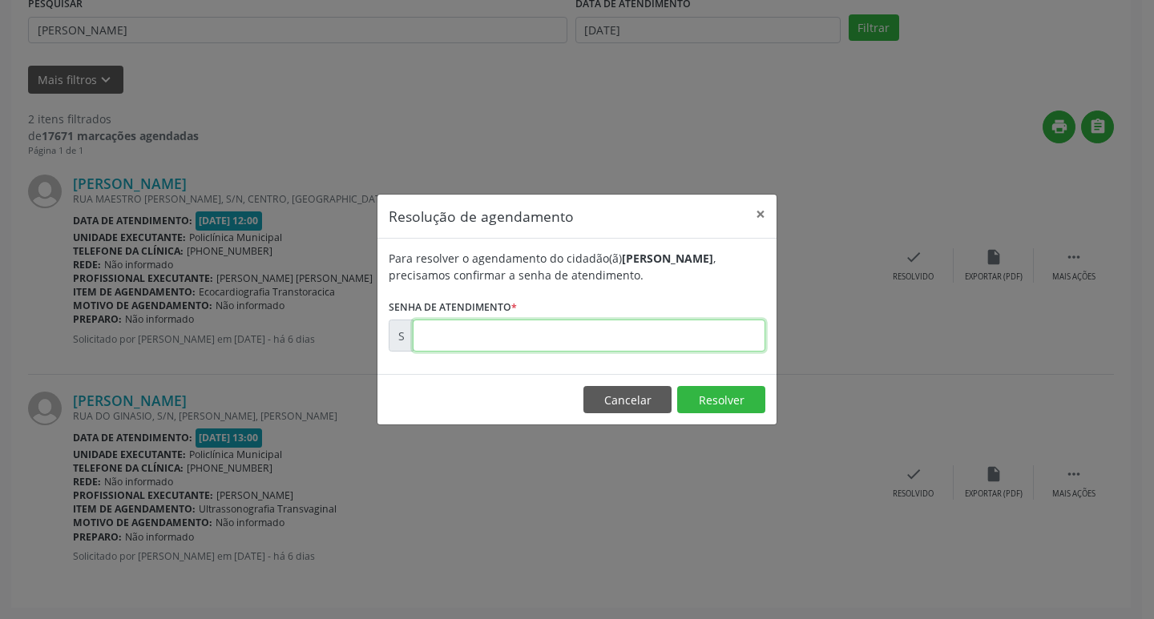
click at [602, 341] on input "text" at bounding box center [589, 336] width 353 height 32
type input "00173176"
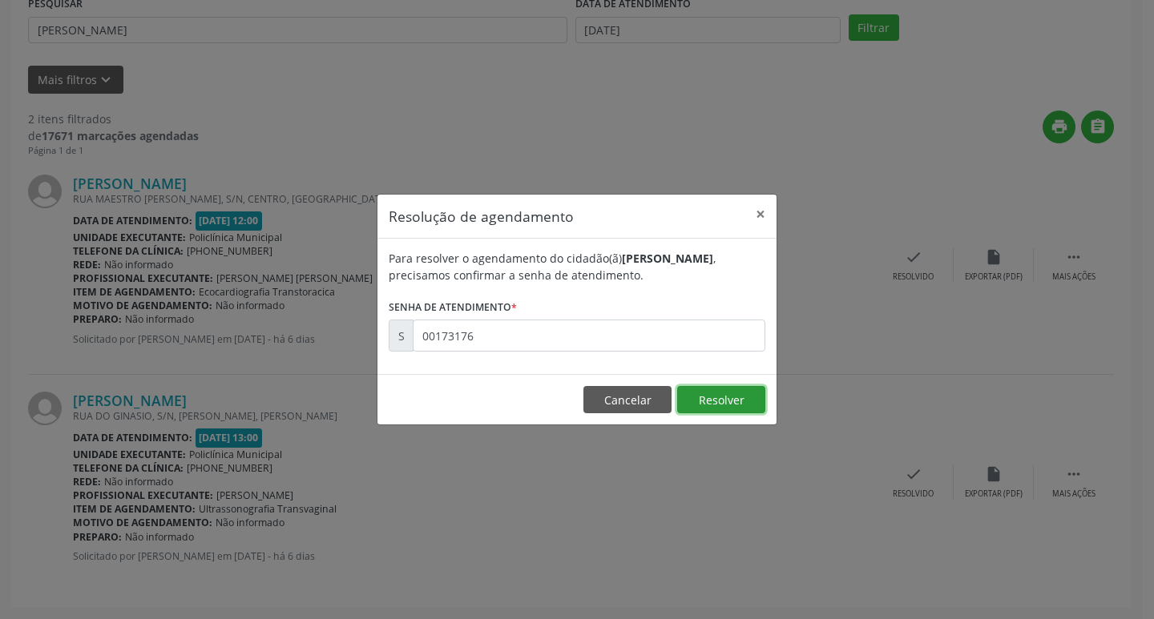
click at [723, 396] on button "Resolver" at bounding box center [721, 399] width 88 height 27
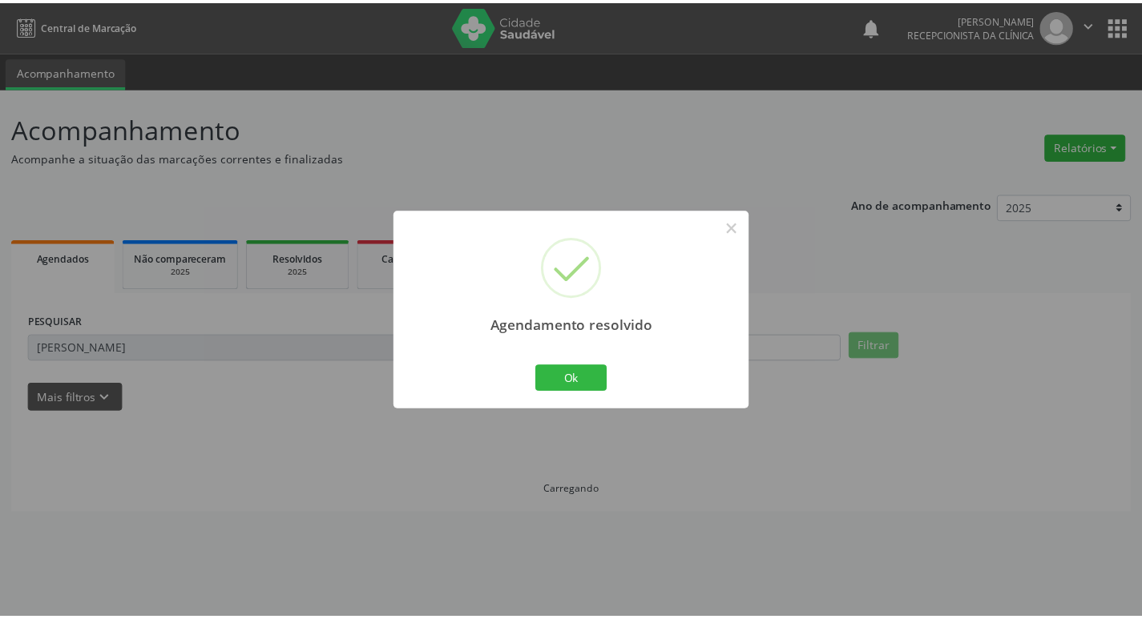
scroll to position [0, 0]
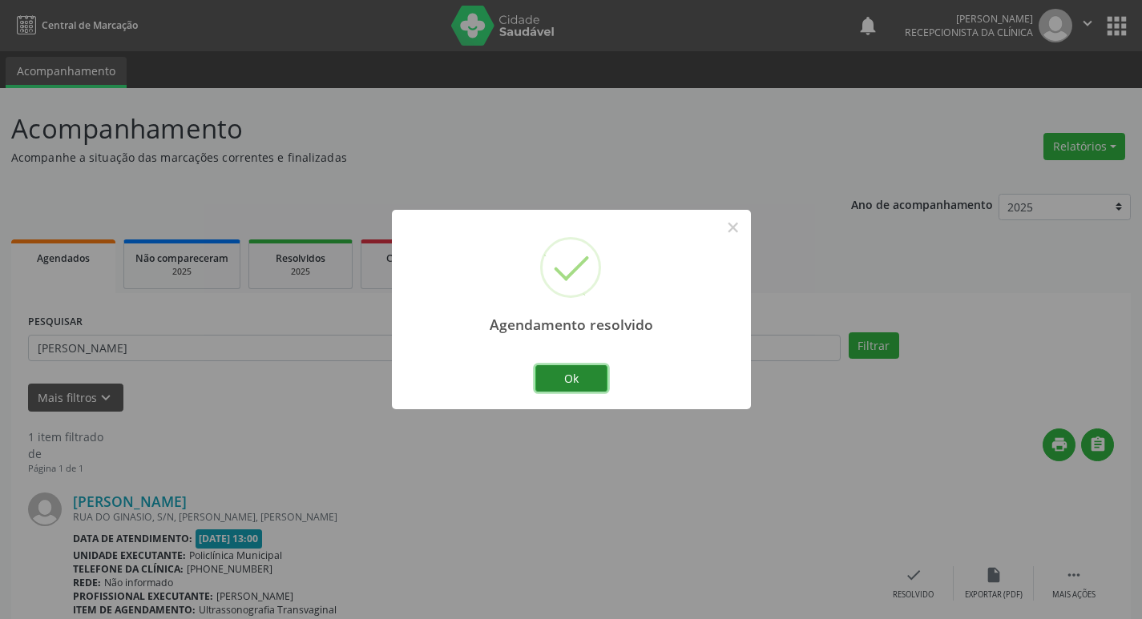
click at [571, 378] on button "Ok" at bounding box center [571, 378] width 72 height 27
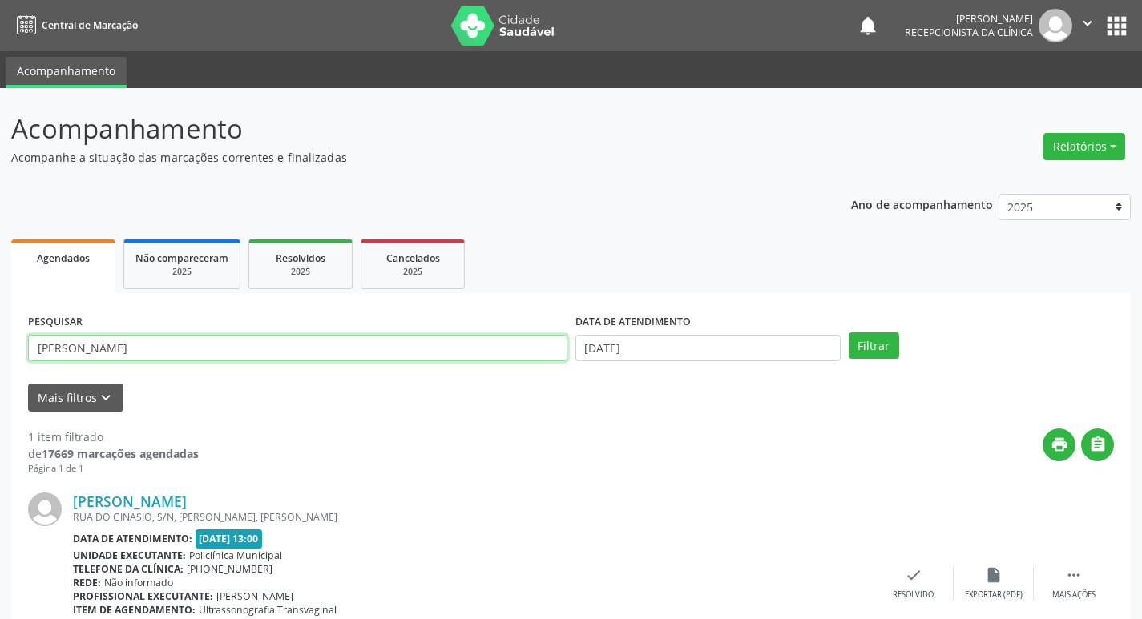
click at [274, 346] on input "[PERSON_NAME]" at bounding box center [297, 348] width 539 height 27
type input "m"
type input "rosilene"
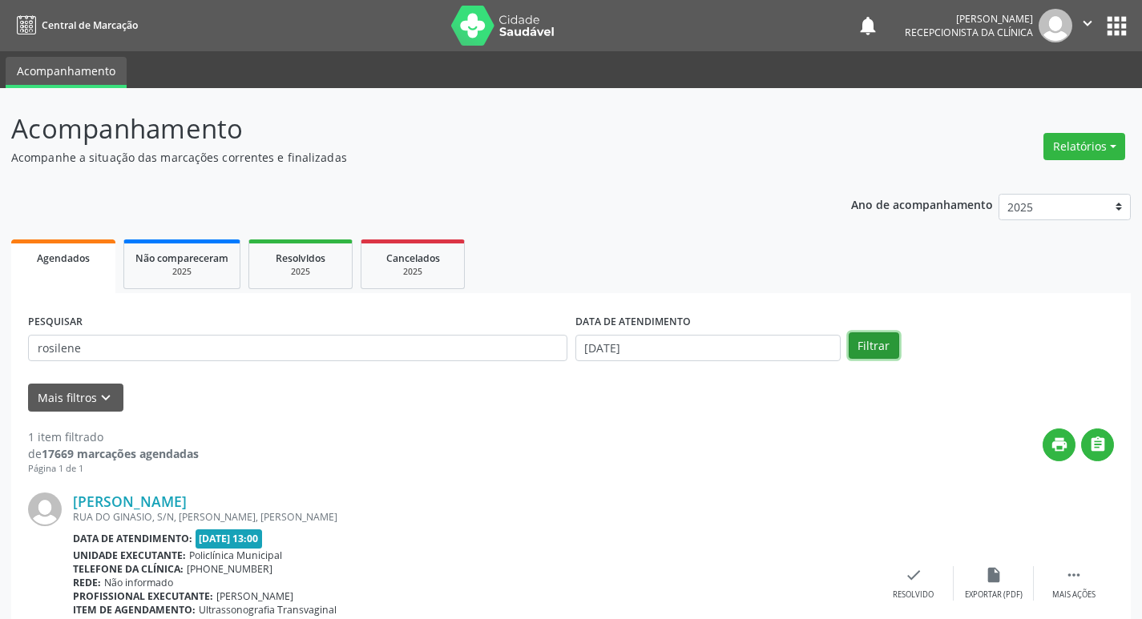
click at [892, 356] on button "Filtrar" at bounding box center [874, 346] width 50 height 27
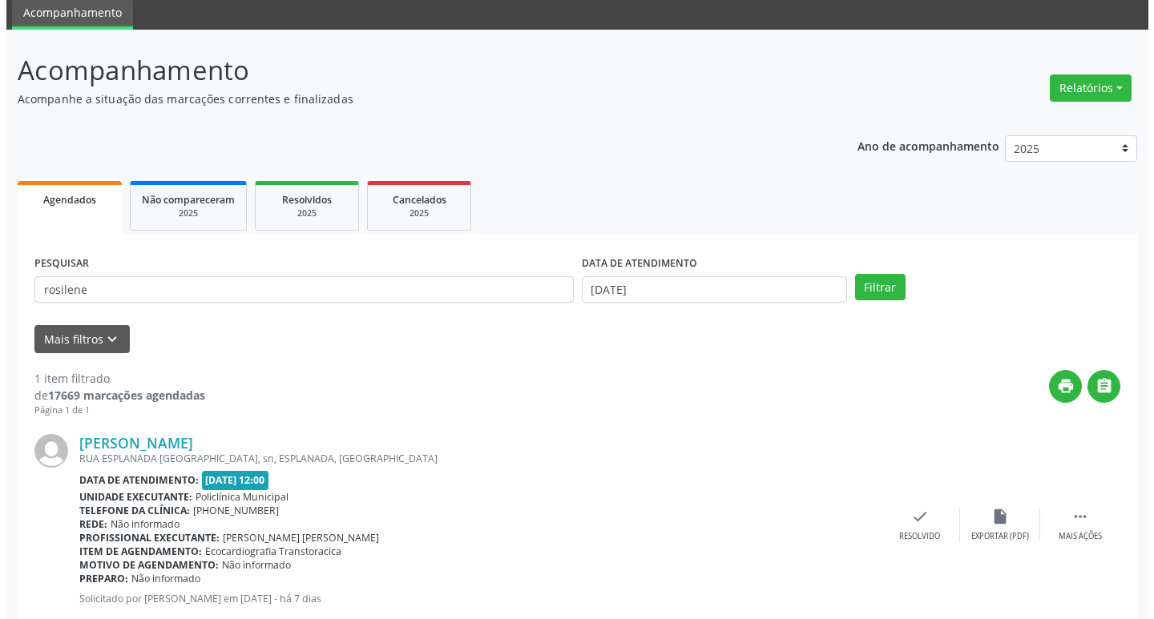
scroll to position [101, 0]
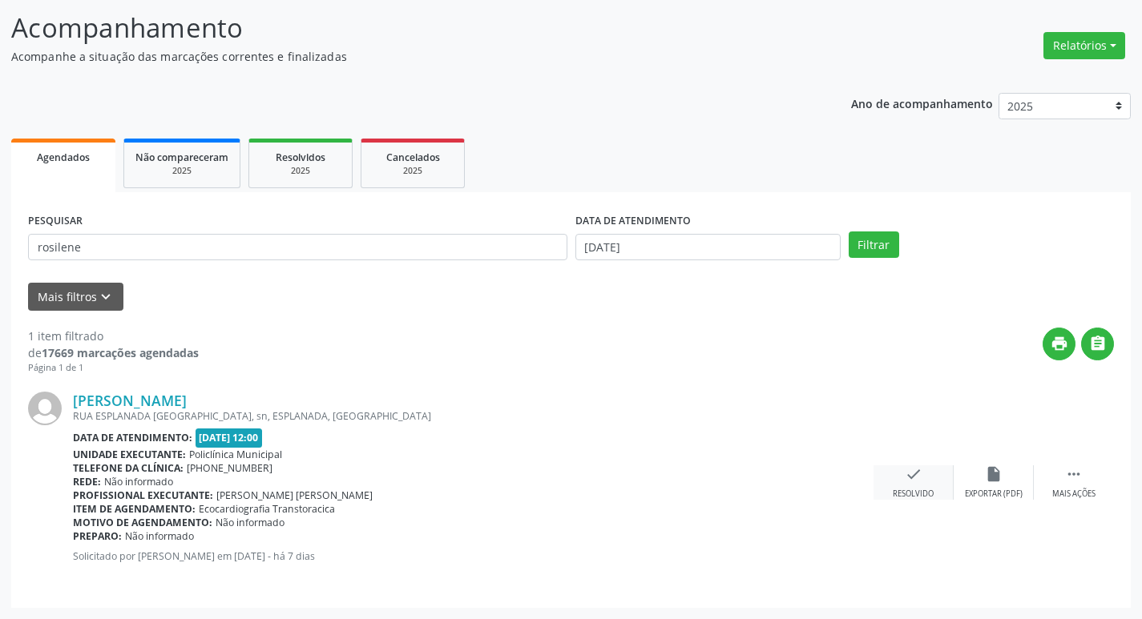
click at [927, 490] on div "Resolvido" at bounding box center [913, 494] width 41 height 11
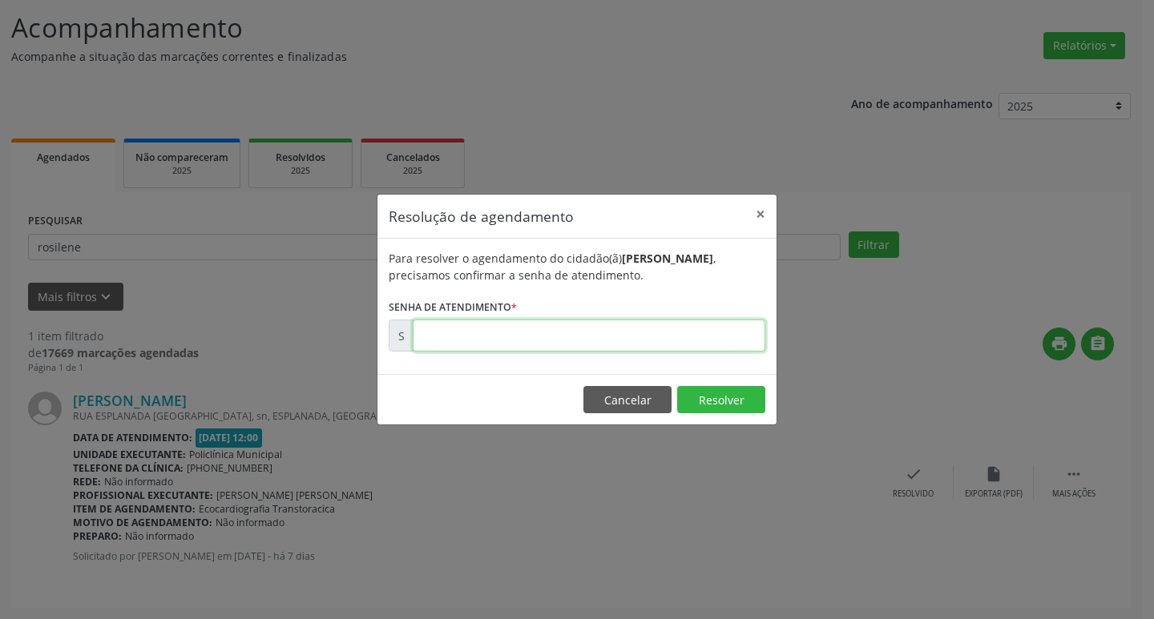
click at [546, 336] on input "text" at bounding box center [589, 336] width 353 height 32
type input "00172775"
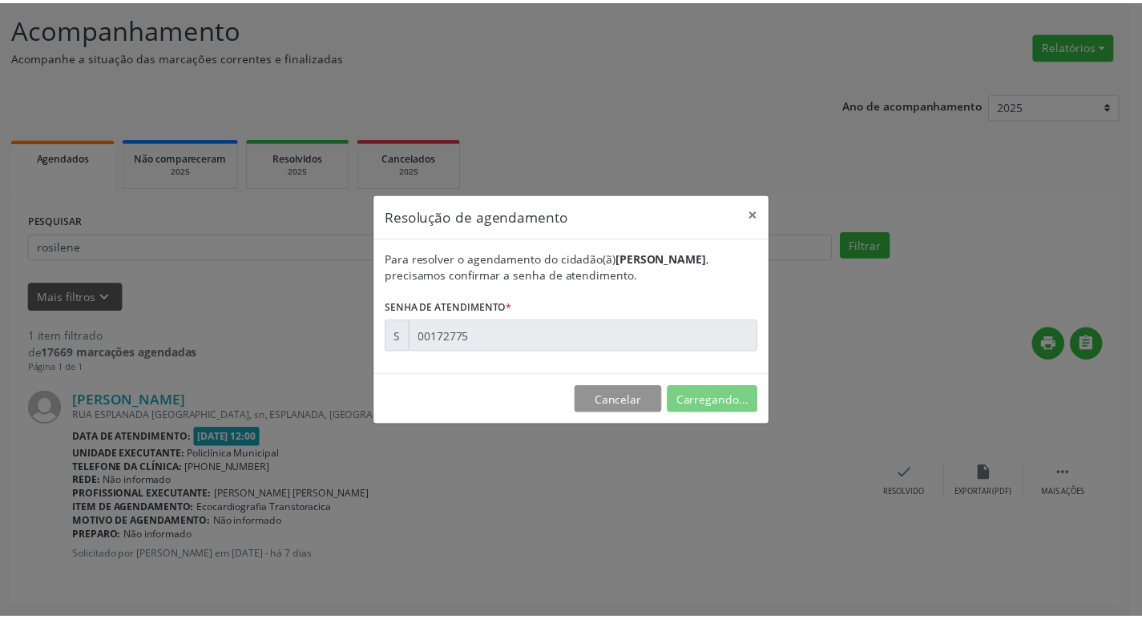
scroll to position [0, 0]
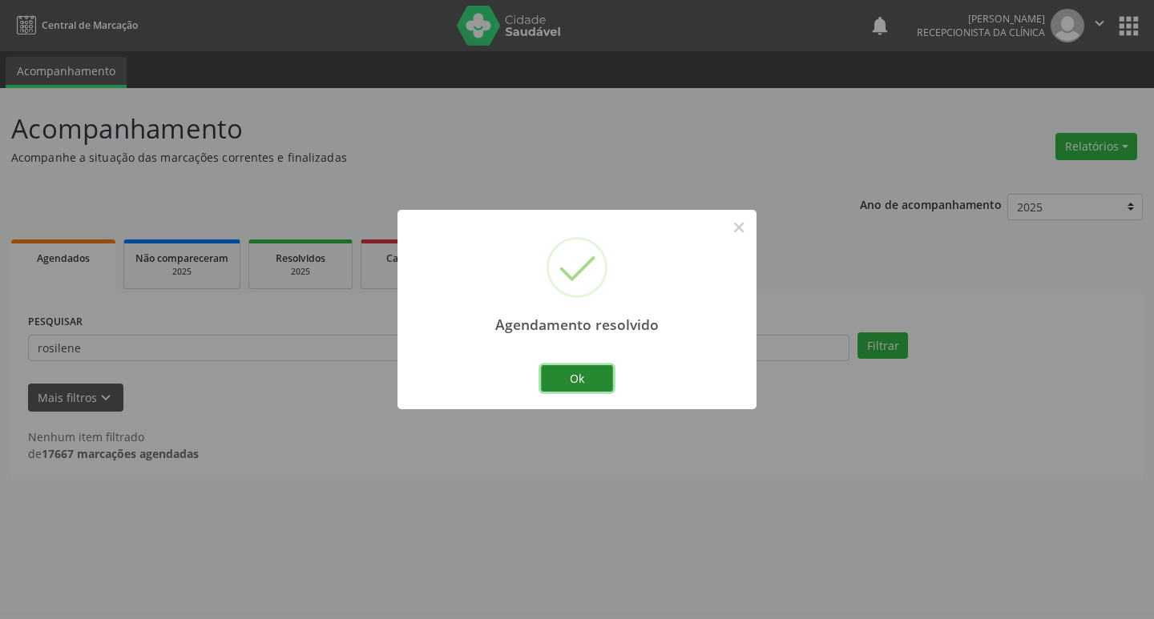
click at [563, 370] on button "Ok" at bounding box center [577, 378] width 72 height 27
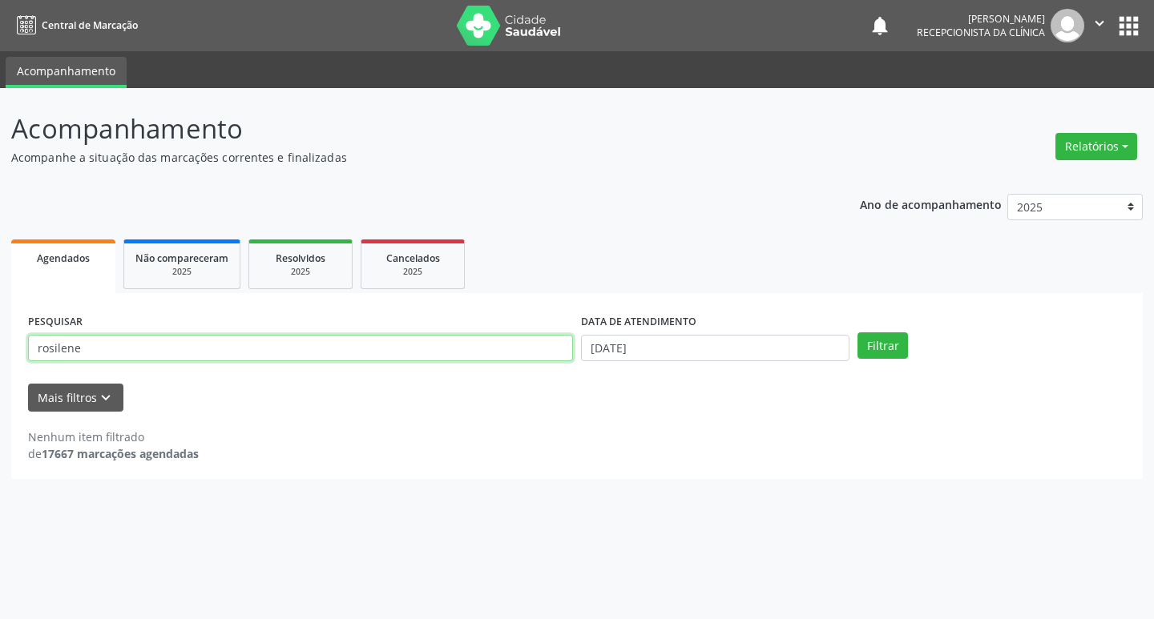
click at [174, 349] on input "rosilene" at bounding box center [300, 348] width 545 height 27
type input "r"
type input "[PERSON_NAME]"
click at [883, 348] on button "Filtrar" at bounding box center [882, 346] width 50 height 27
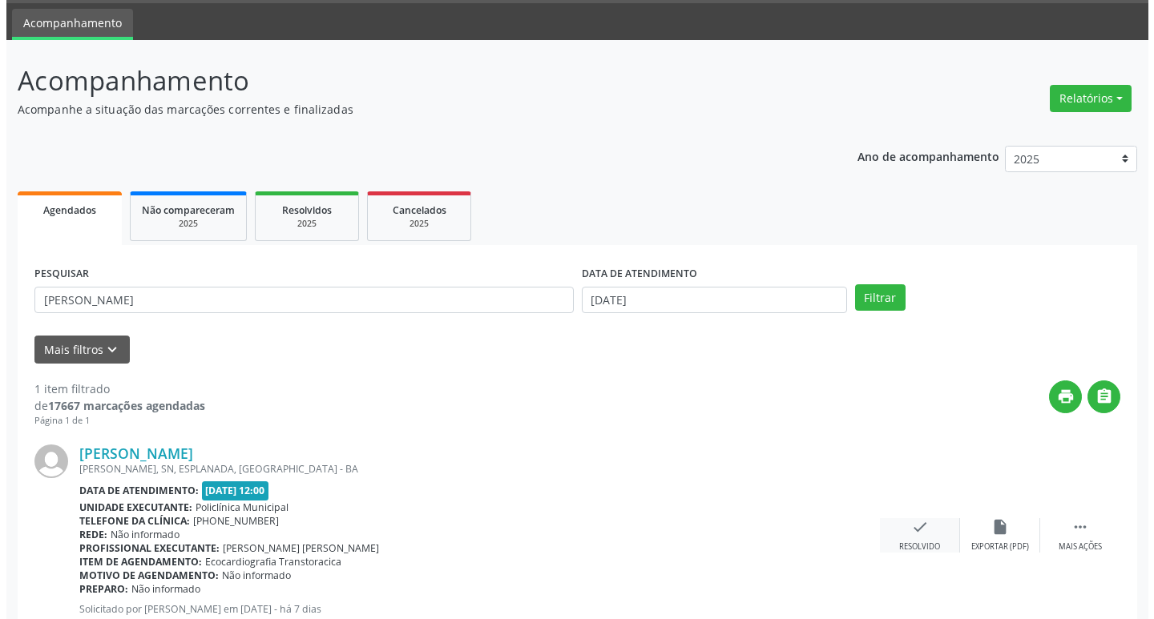
scroll to position [101, 0]
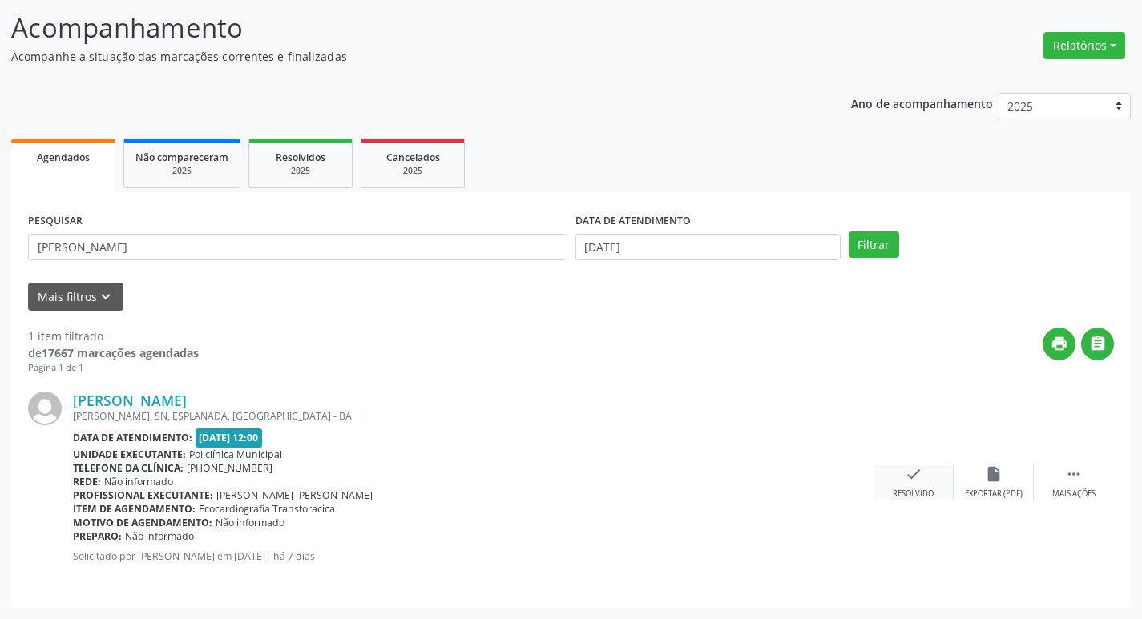
click at [926, 478] on div "check Resolvido" at bounding box center [913, 483] width 80 height 34
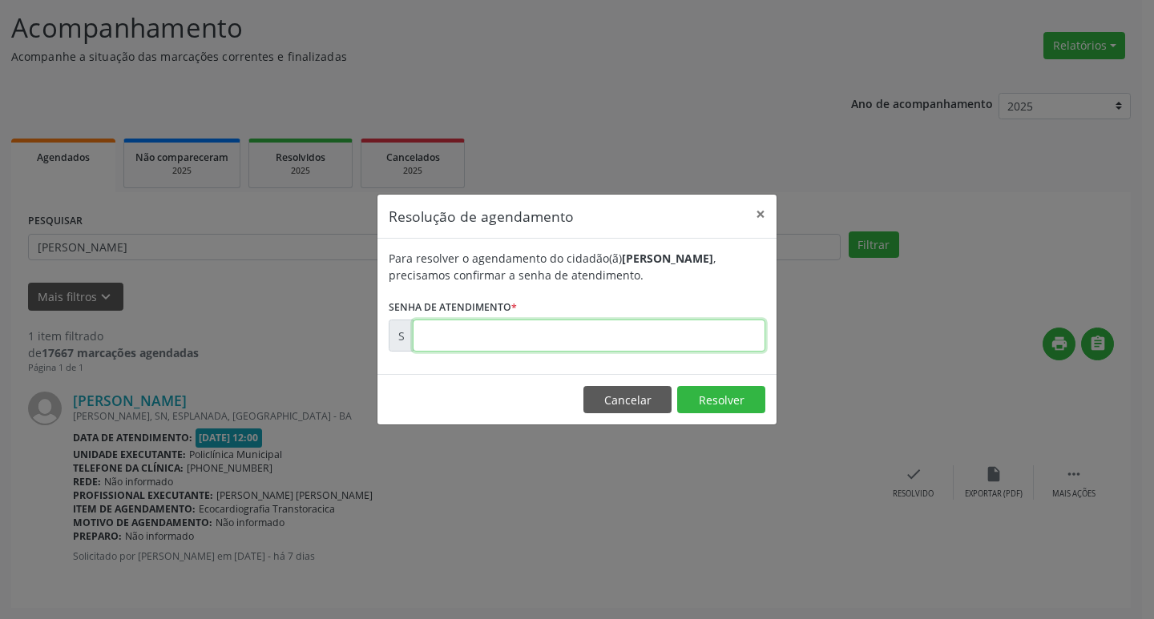
click at [619, 336] on input "text" at bounding box center [589, 336] width 353 height 32
type input "00172801"
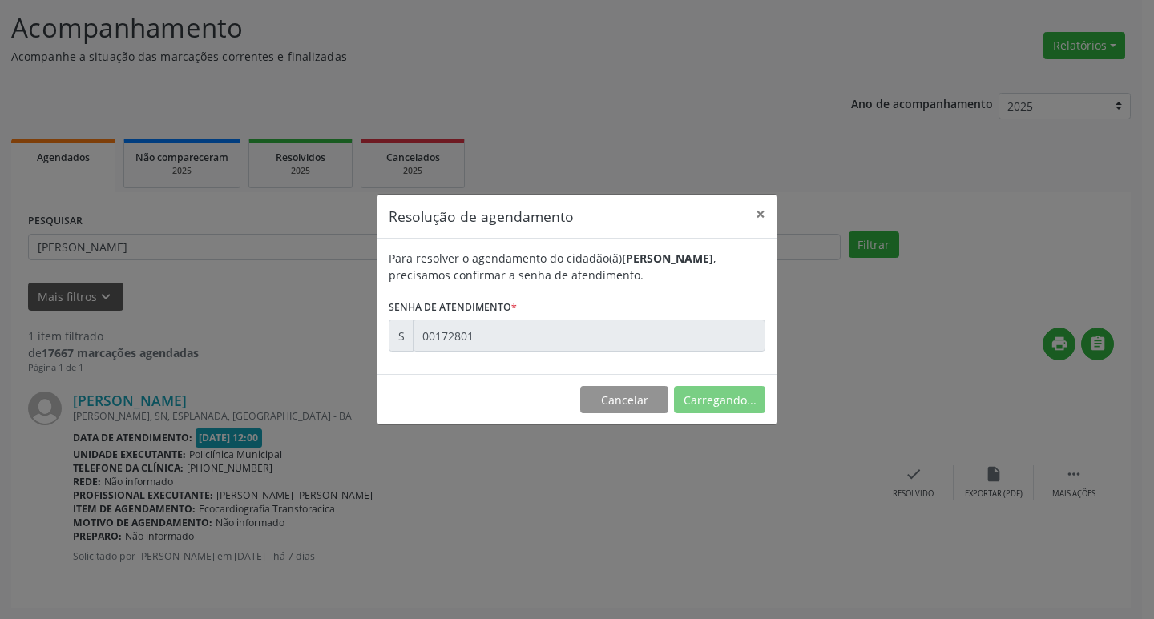
scroll to position [0, 0]
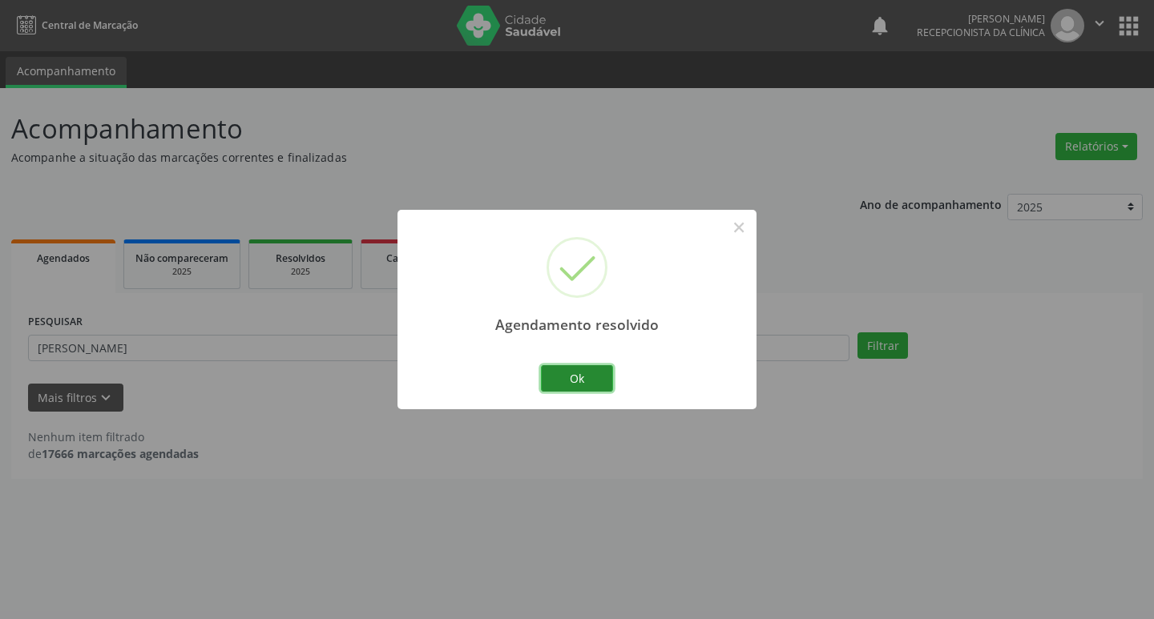
click at [595, 369] on button "Ok" at bounding box center [577, 378] width 72 height 27
